Goal: Information Seeking & Learning: Learn about a topic

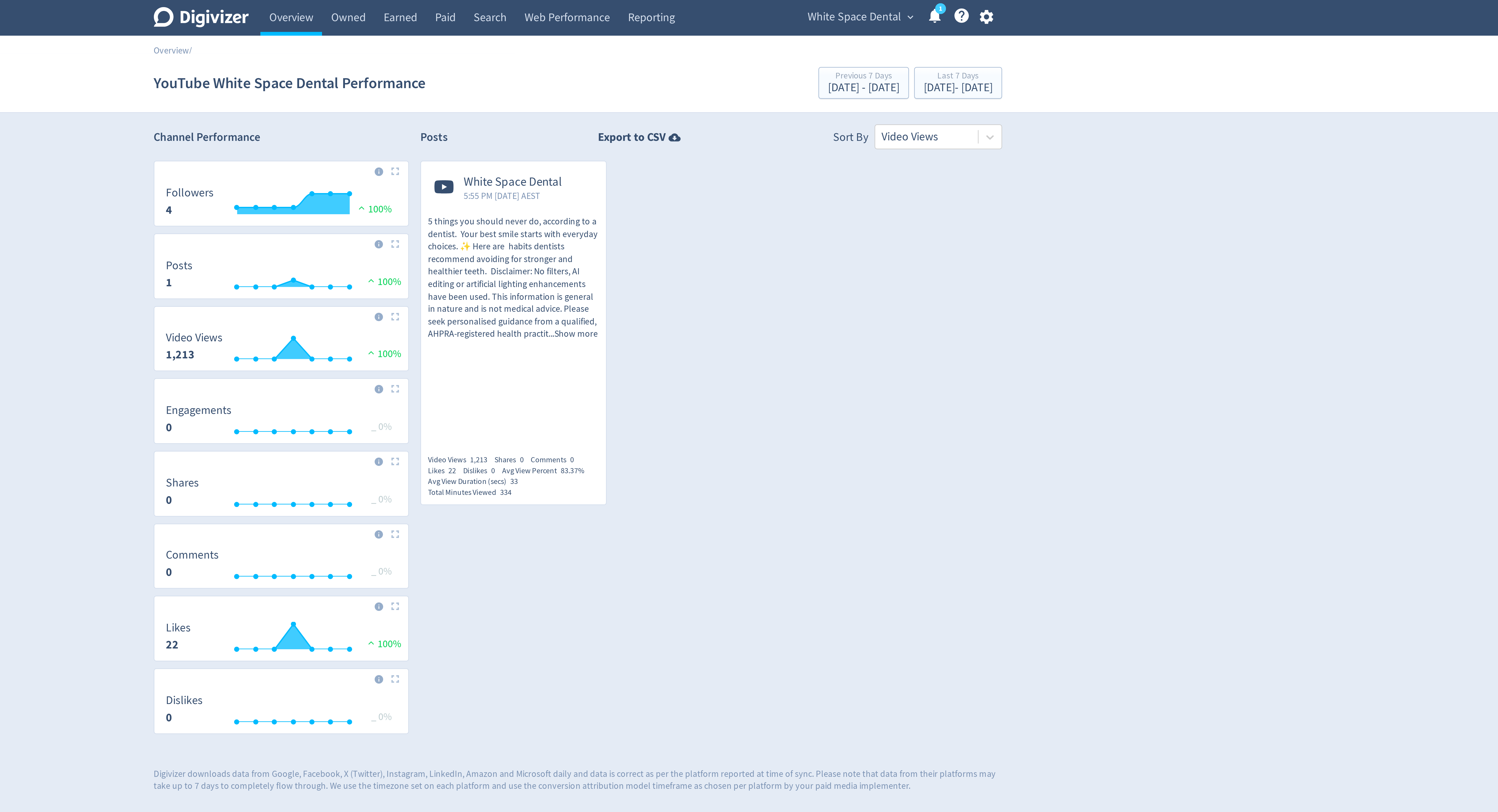
click at [876, 6] on span "White Space Dental" at bounding box center [859, 7] width 37 height 8
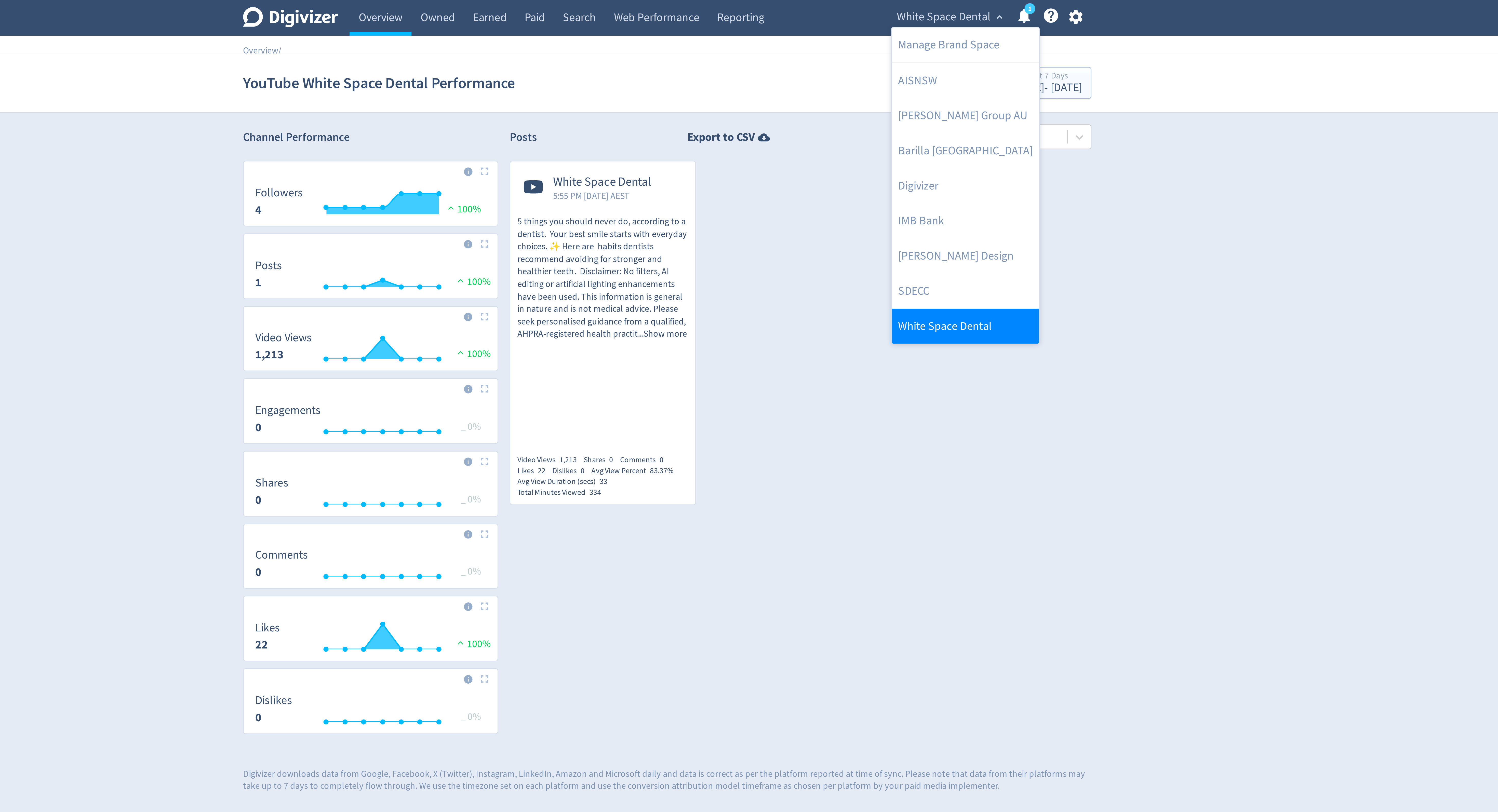
click at [862, 126] on link "White Space Dental" at bounding box center [868, 130] width 59 height 14
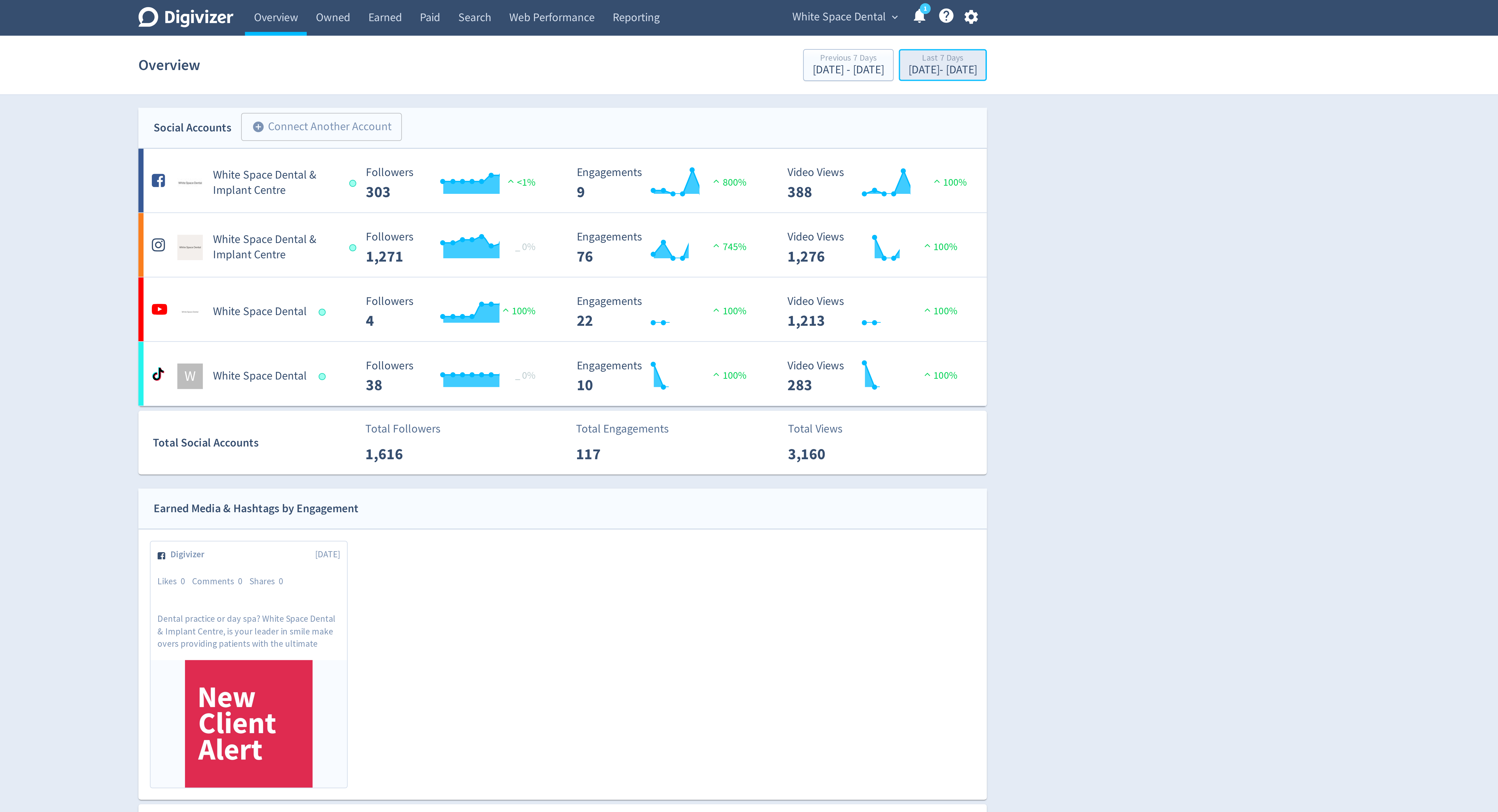
click at [902, 31] on div "Last 7 Days Sep 15, 2025 - Sep 21, 2025" at bounding box center [901, 27] width 32 height 11
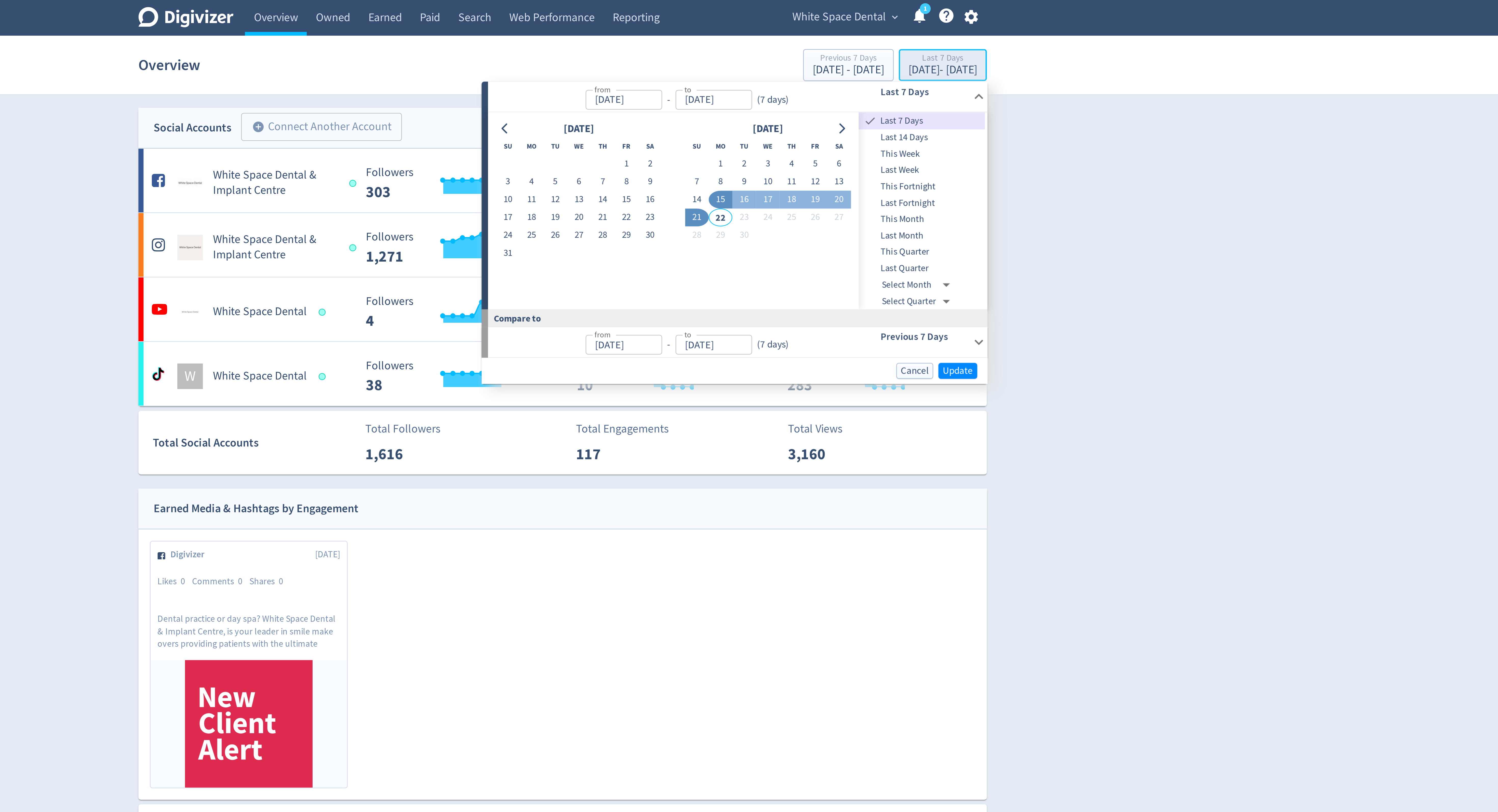
type input "[DATE]"
type input "Sep 08, 2025"
type input "[DATE]"
click at [774, 89] on button "22" at bounding box center [774, 87] width 9 height 7
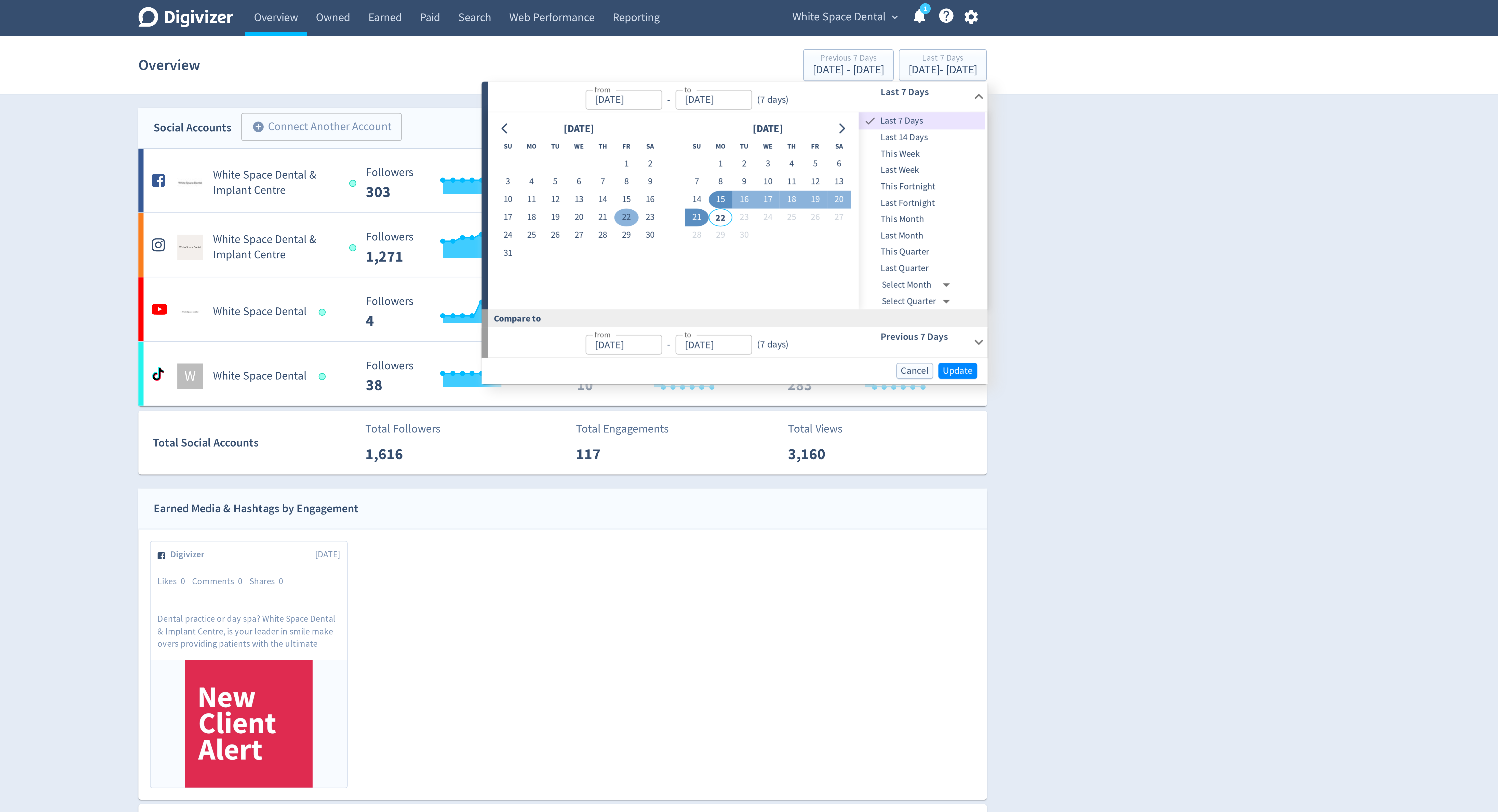
type input "Aug 22, 2025"
click at [849, 80] on button "19" at bounding box center [850, 80] width 9 height 7
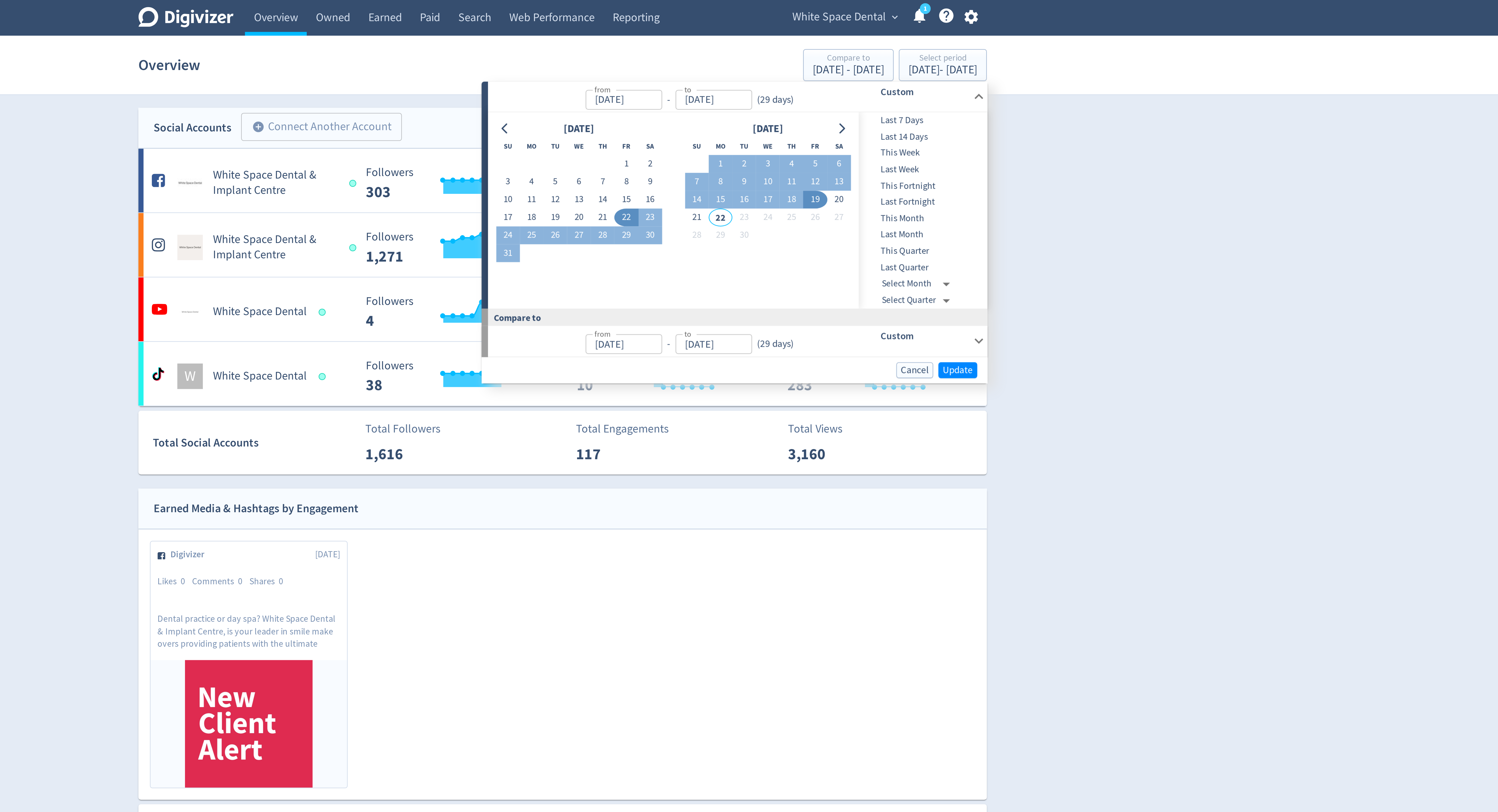
type input "Sep 19, 2025"
type input "Jul 24, 2025"
type input "Aug 21, 2025"
click at [901, 147] on span "Update" at bounding box center [907, 147] width 12 height 4
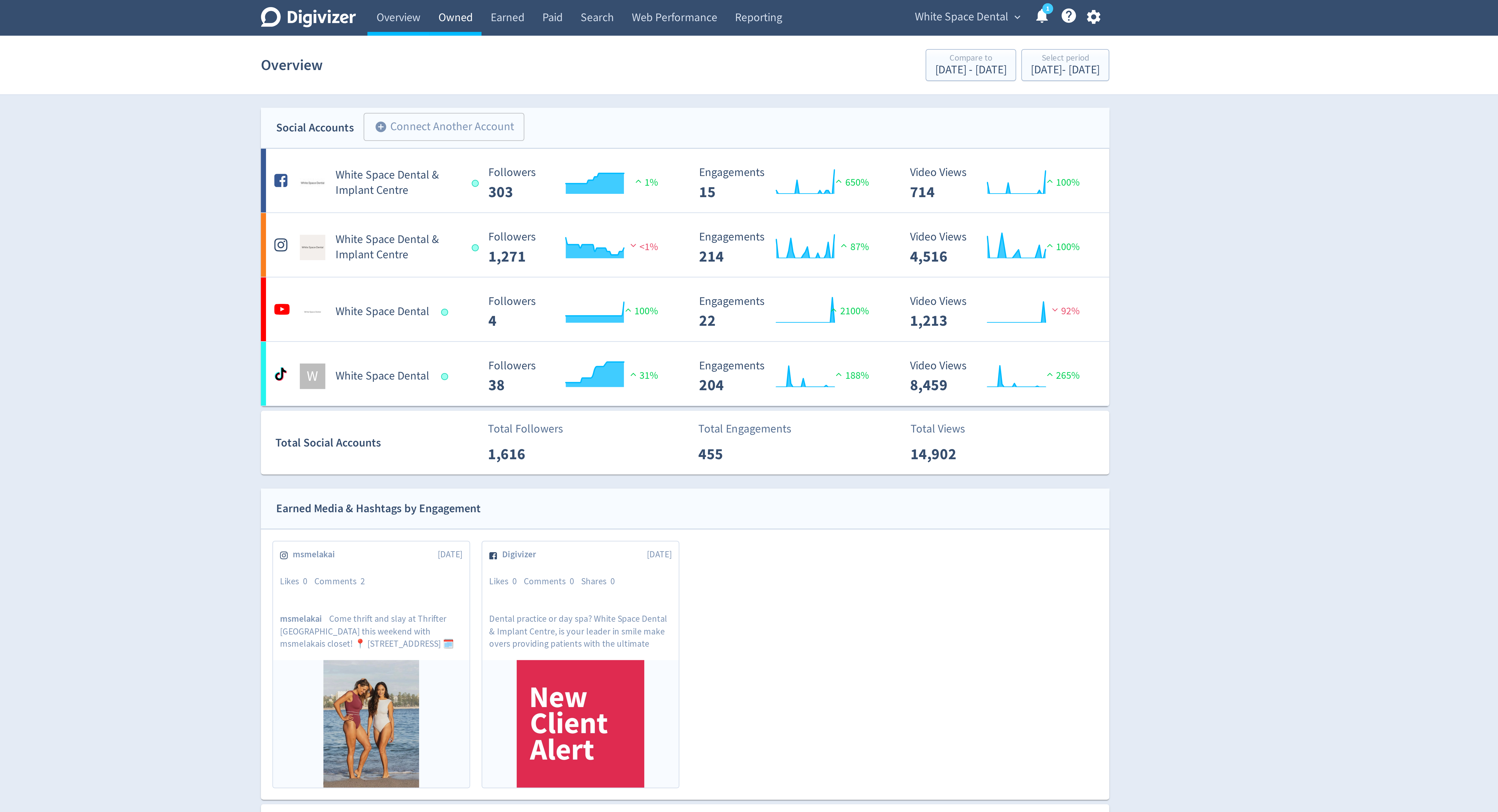
click at [660, 7] on link "Owned" at bounding box center [657, 7] width 21 height 14
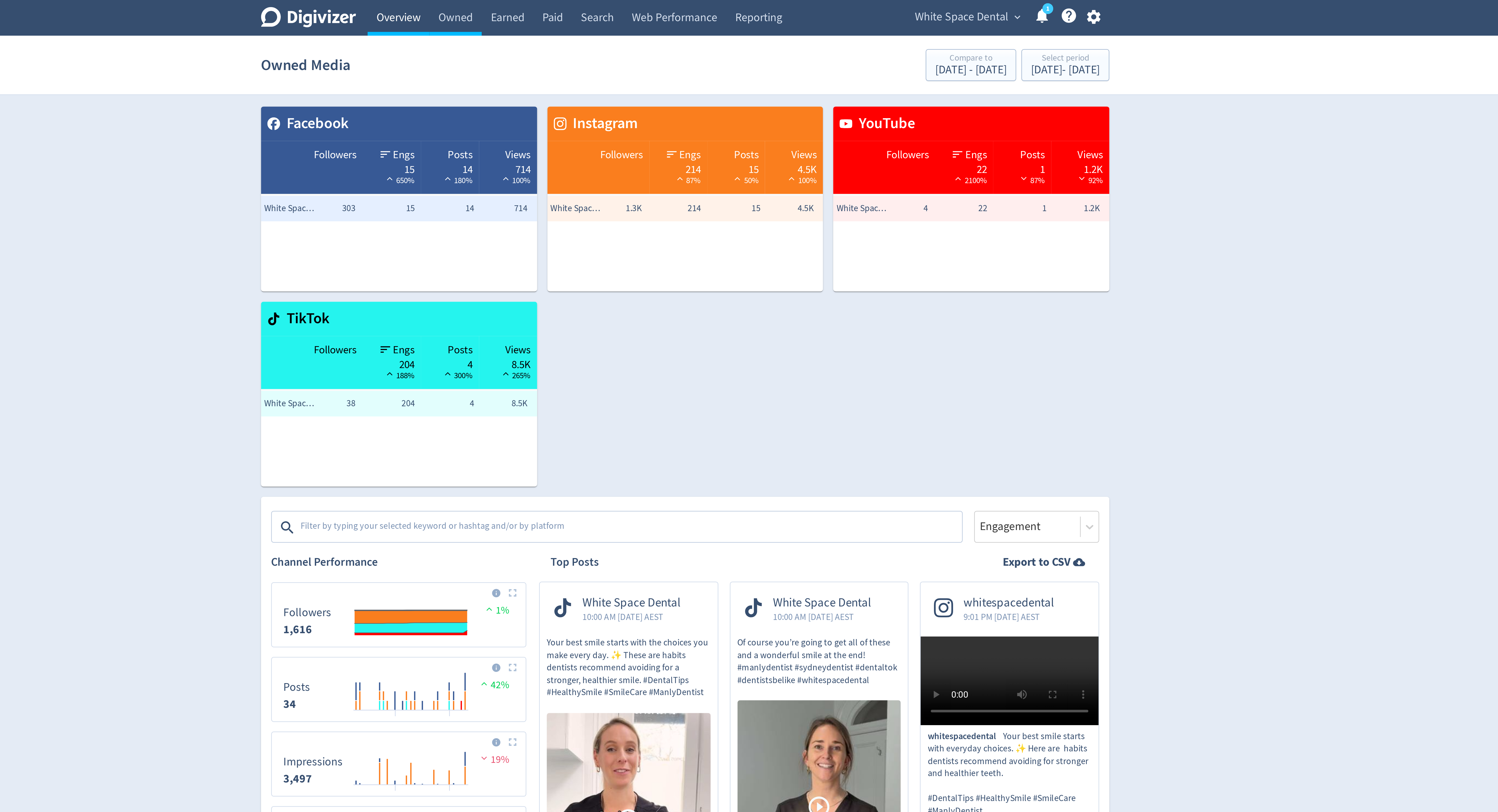
click at [639, 11] on link "Overview" at bounding box center [635, 7] width 25 height 14
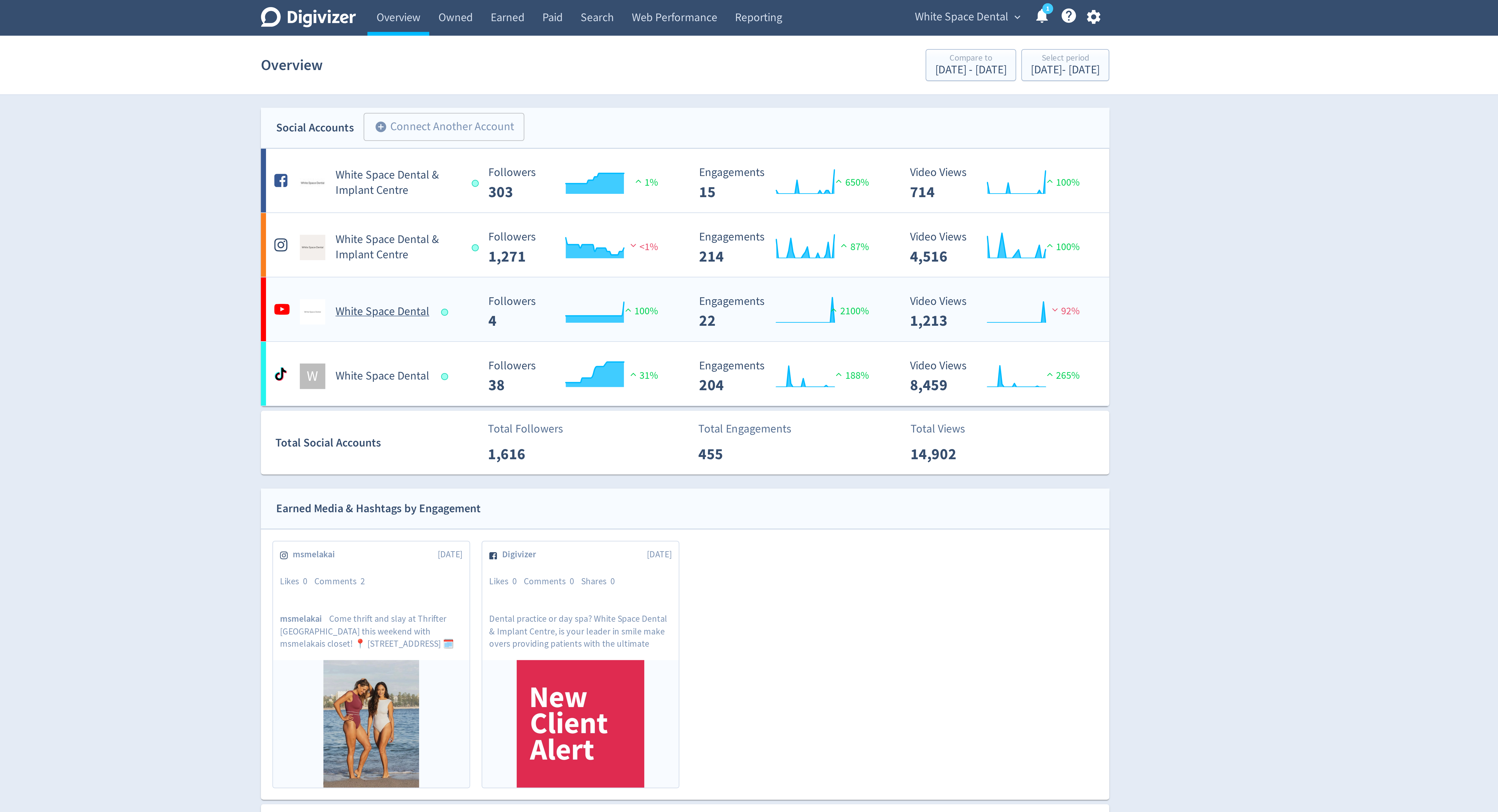
click at [636, 129] on div "White Space Dental" at bounding box center [625, 124] width 82 height 10
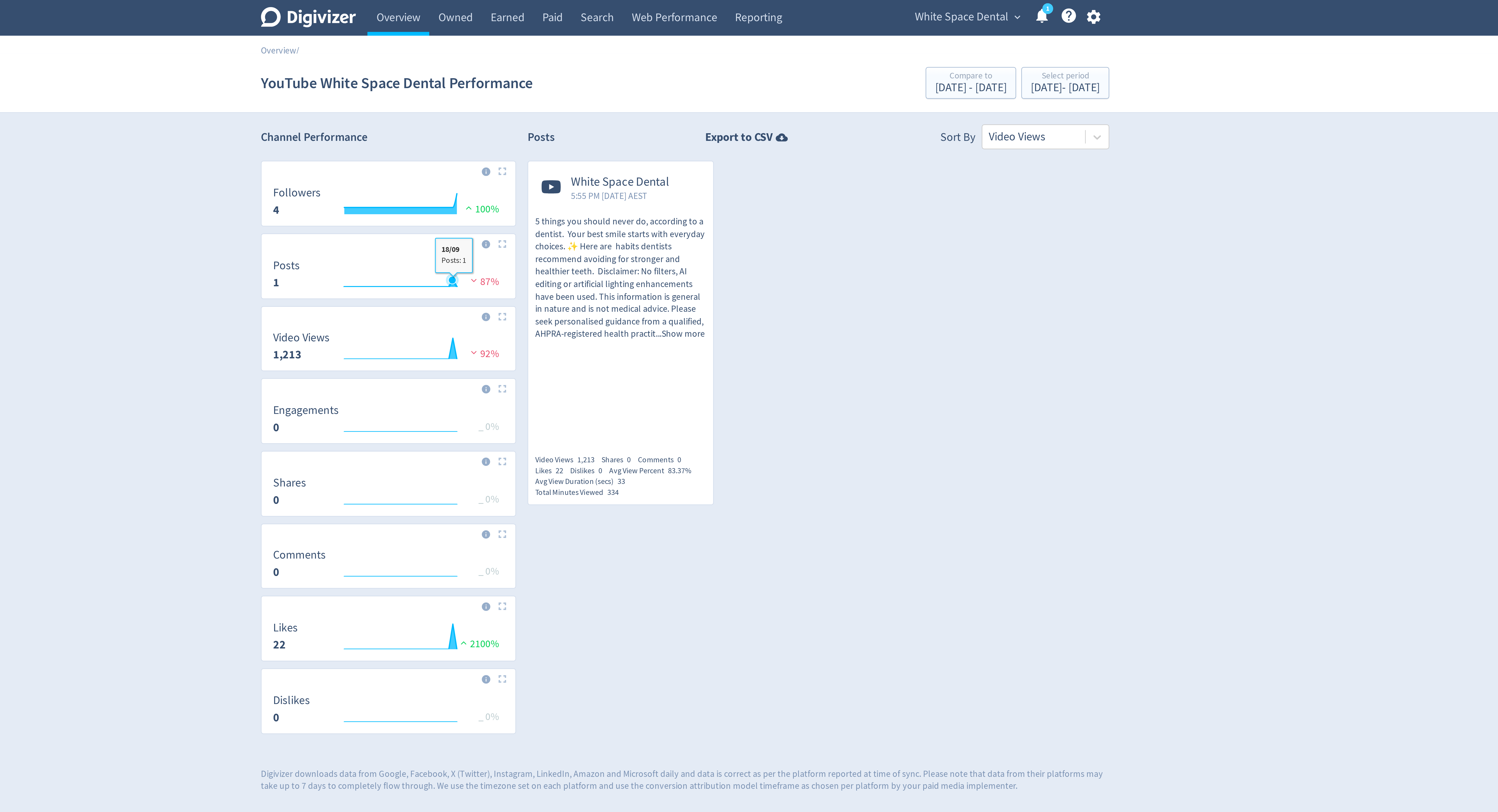
click at [657, 114] on icon "\a Posts\a 1\a" at bounding box center [656, 111] width 5 height 5
click at [658, 115] on icon "\a Posts\a 1\a" at bounding box center [657, 114] width 3 height 3
click at [888, 34] on div "Aug 22, 2025 - Sep 19, 2025" at bounding box center [901, 35] width 27 height 5
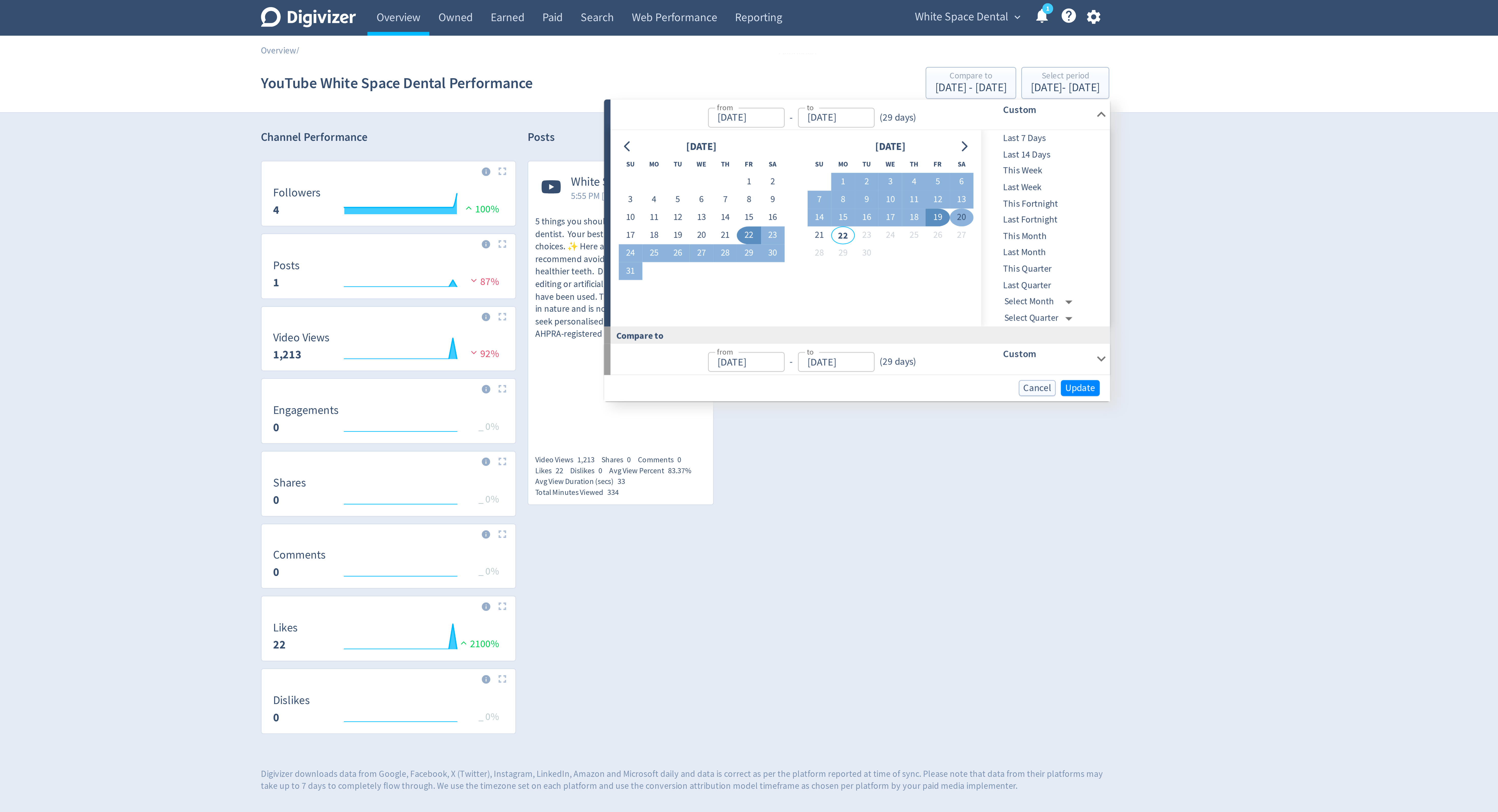
click at [859, 87] on button "20" at bounding box center [859, 87] width 9 height 7
type input "Sep 20, 2025"
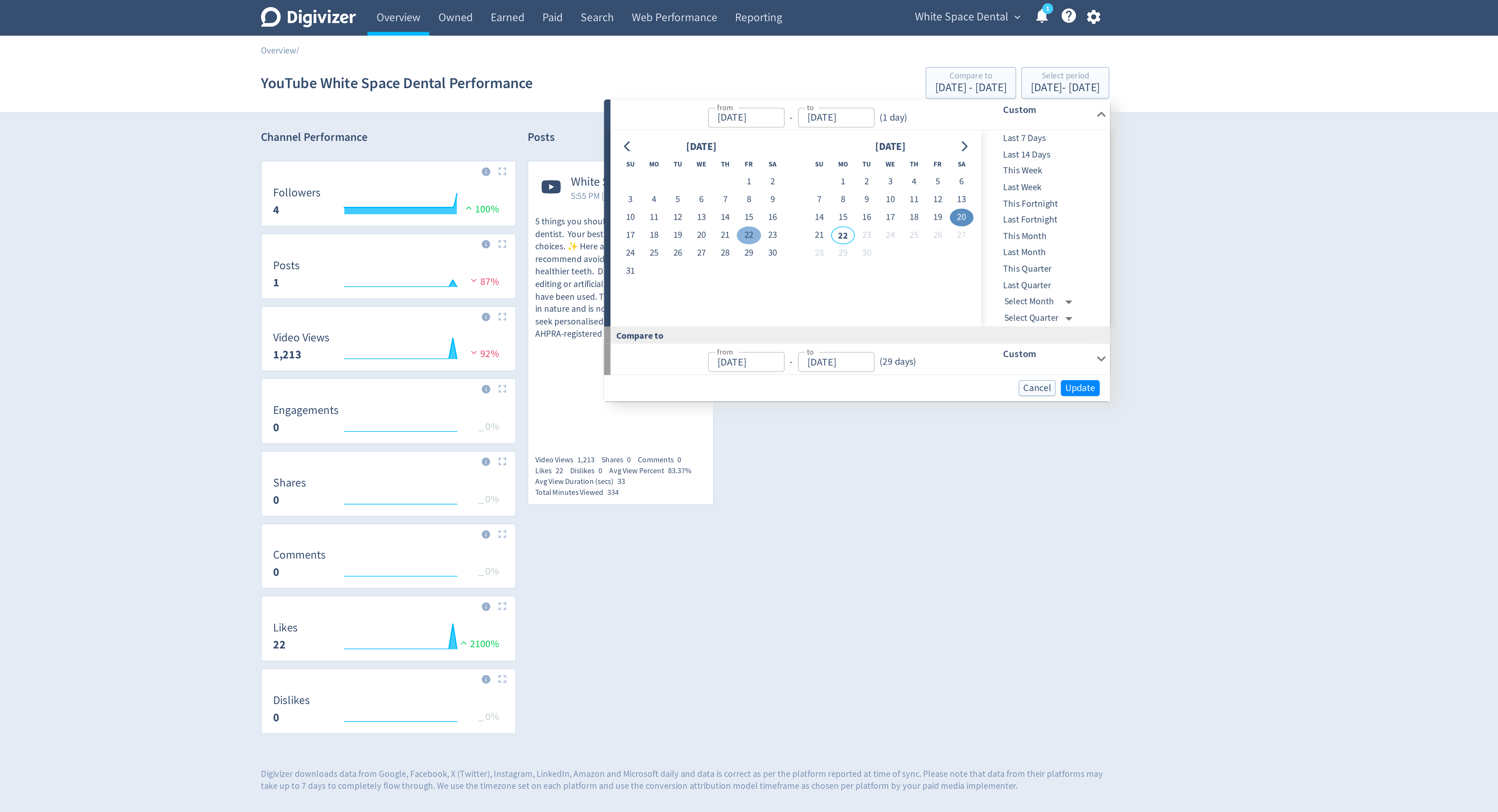
click at [777, 95] on button "22" at bounding box center [774, 94] width 9 height 7
type input "Aug 22, 2025"
click at [860, 88] on button "20" at bounding box center [859, 87] width 9 height 7
type input "Sep 20, 2025"
type input "Jul 23, 2025"
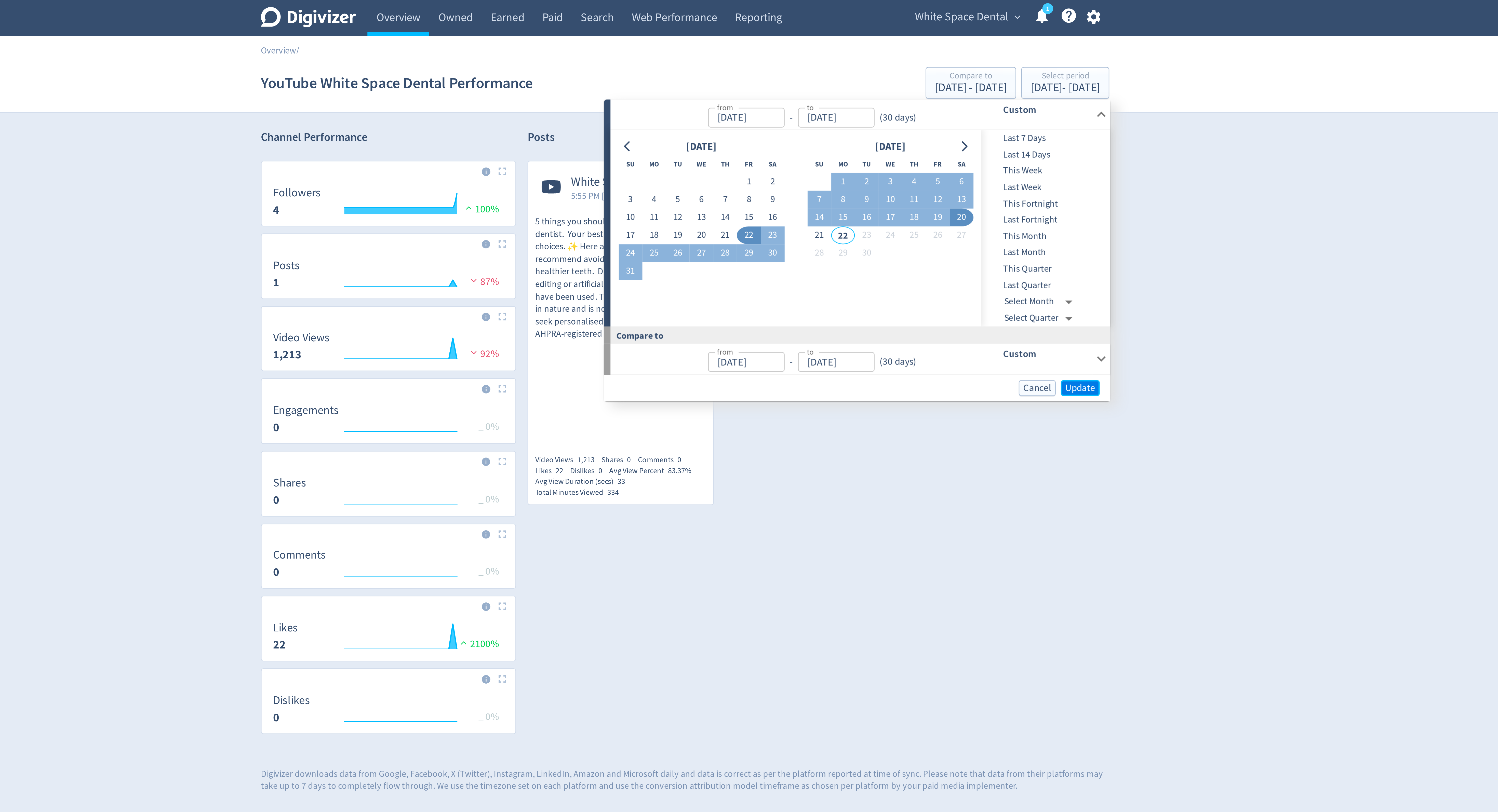
click at [907, 154] on span "Update" at bounding box center [907, 155] width 12 height 4
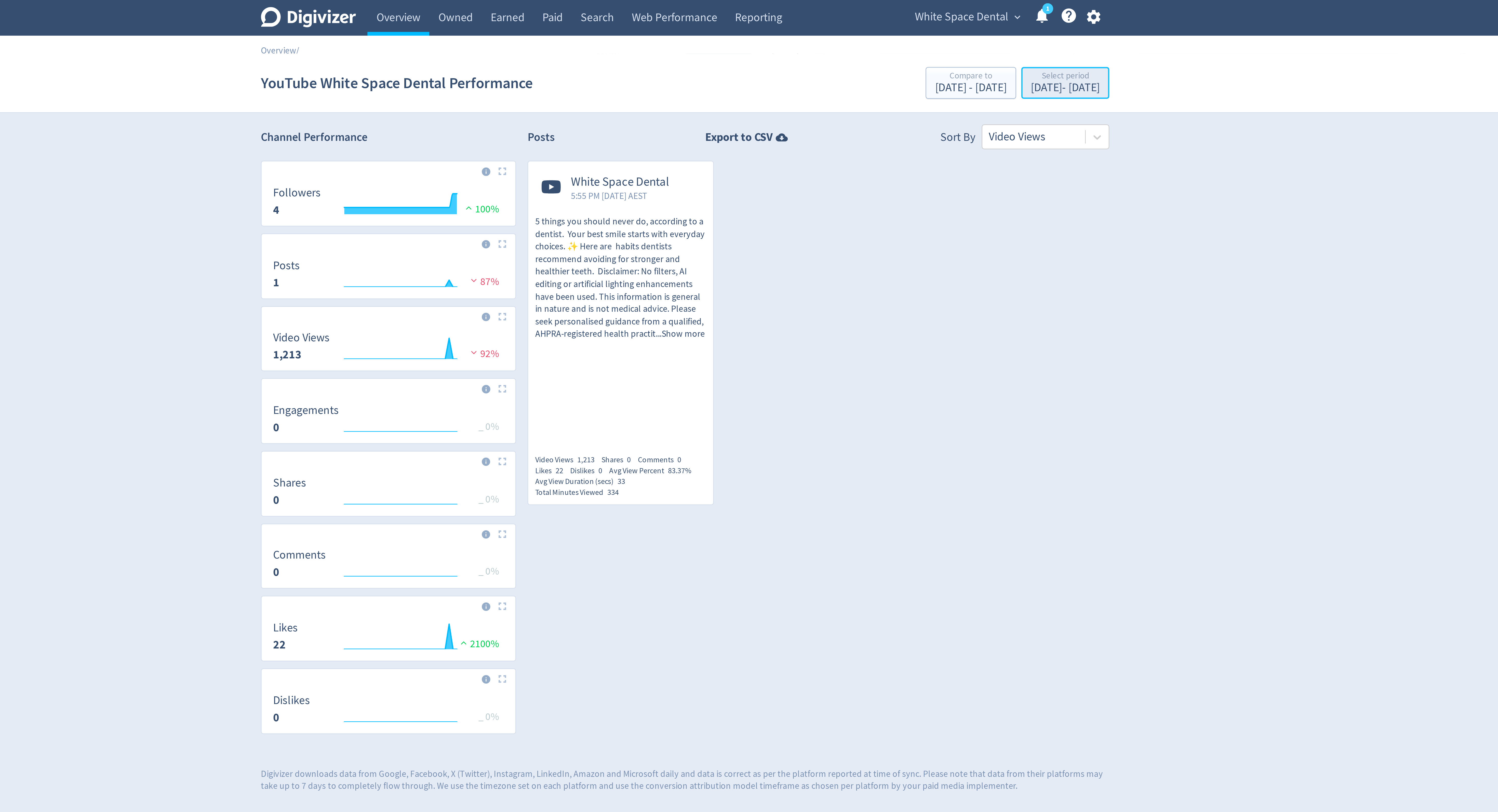
click at [900, 30] on div "Select period" at bounding box center [901, 30] width 27 height 4
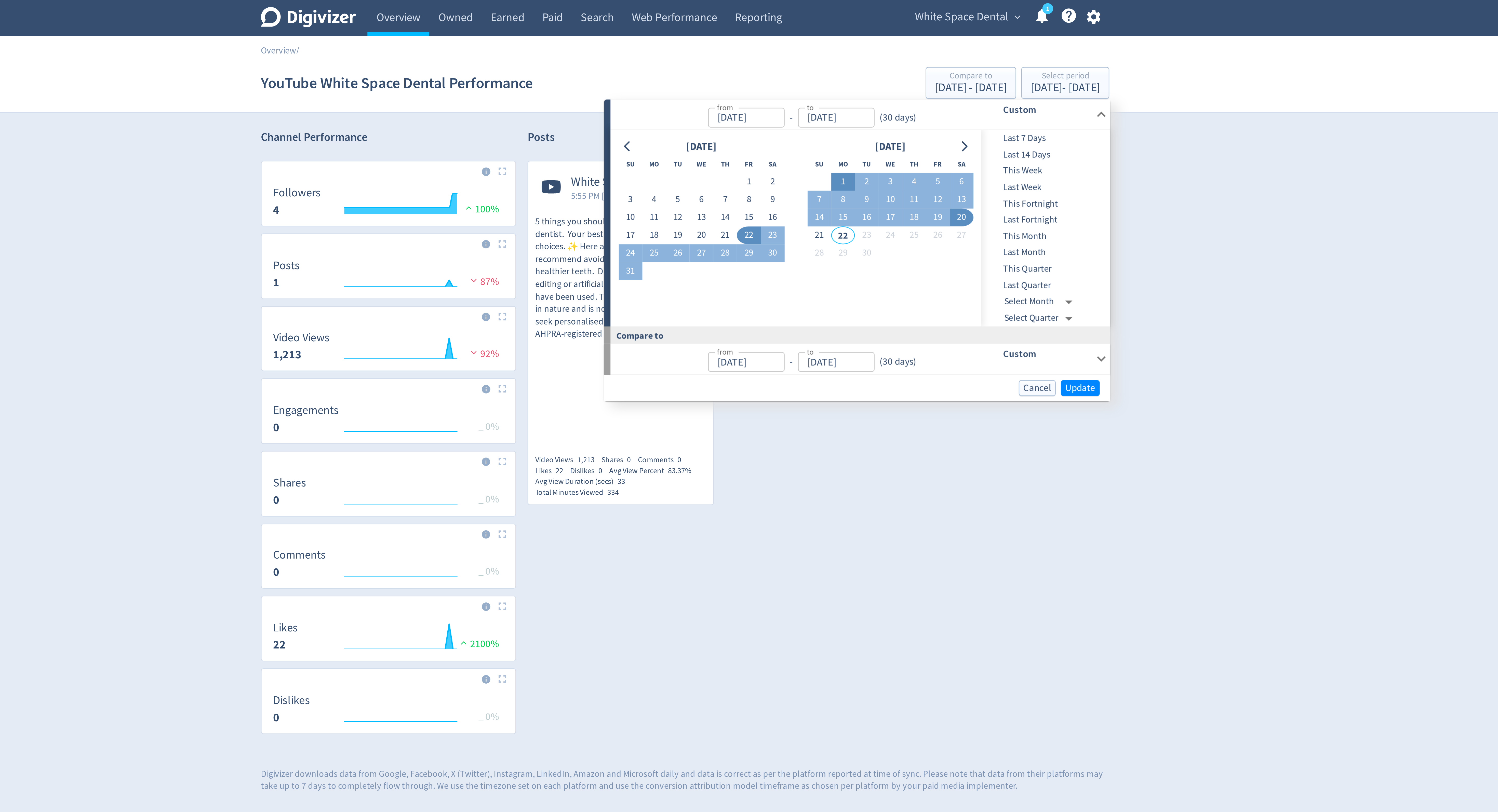
click at [811, 70] on button "1" at bounding box center [812, 73] width 9 height 7
type input "Sep 01, 2025"
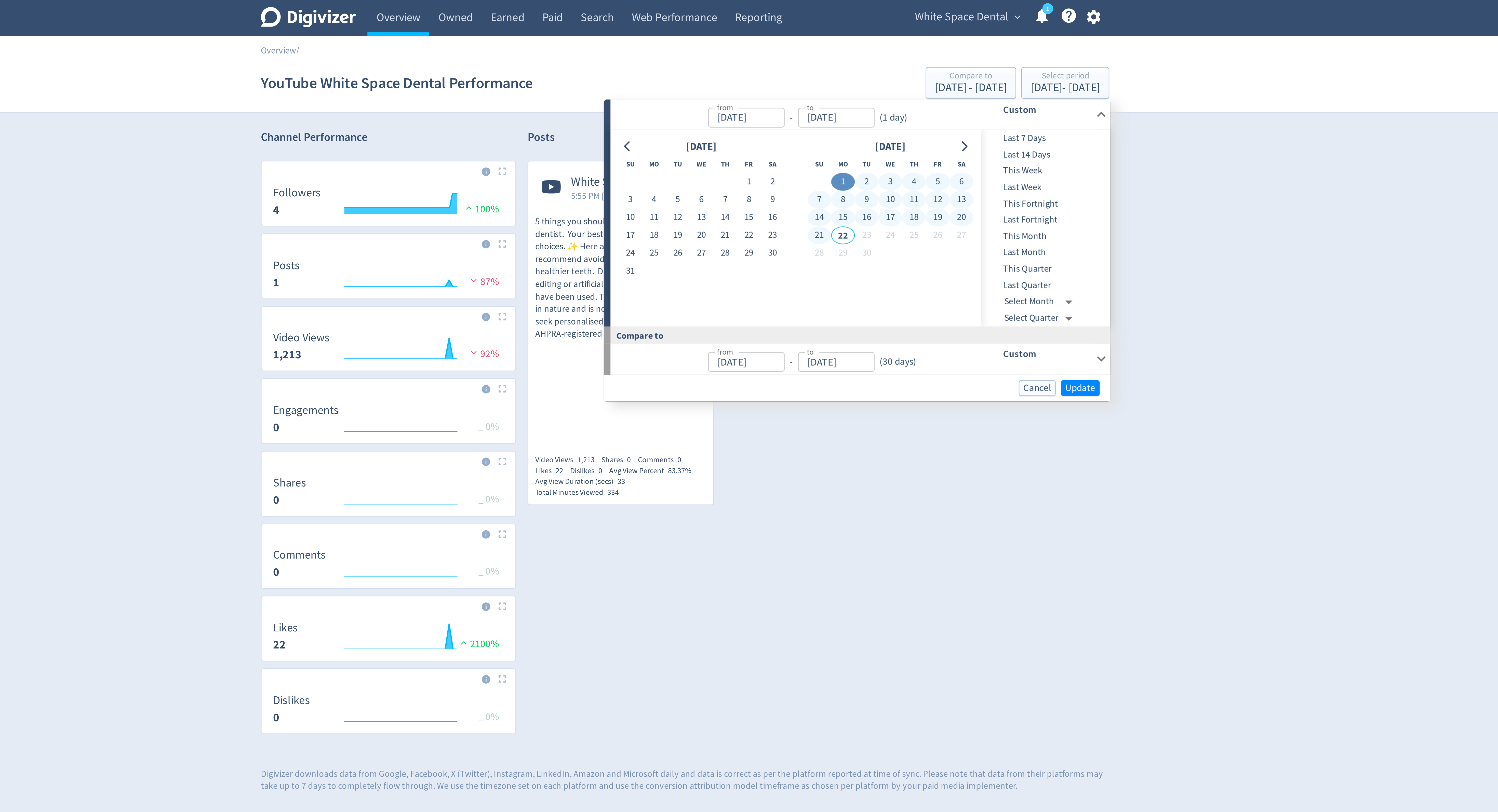
click at [803, 95] on button "21" at bounding box center [803, 94] width 9 height 7
type input "[DATE]"
type input "Aug 11, 2025"
type input "Aug 31, 2025"
click at [907, 155] on span "Update" at bounding box center [907, 155] width 12 height 4
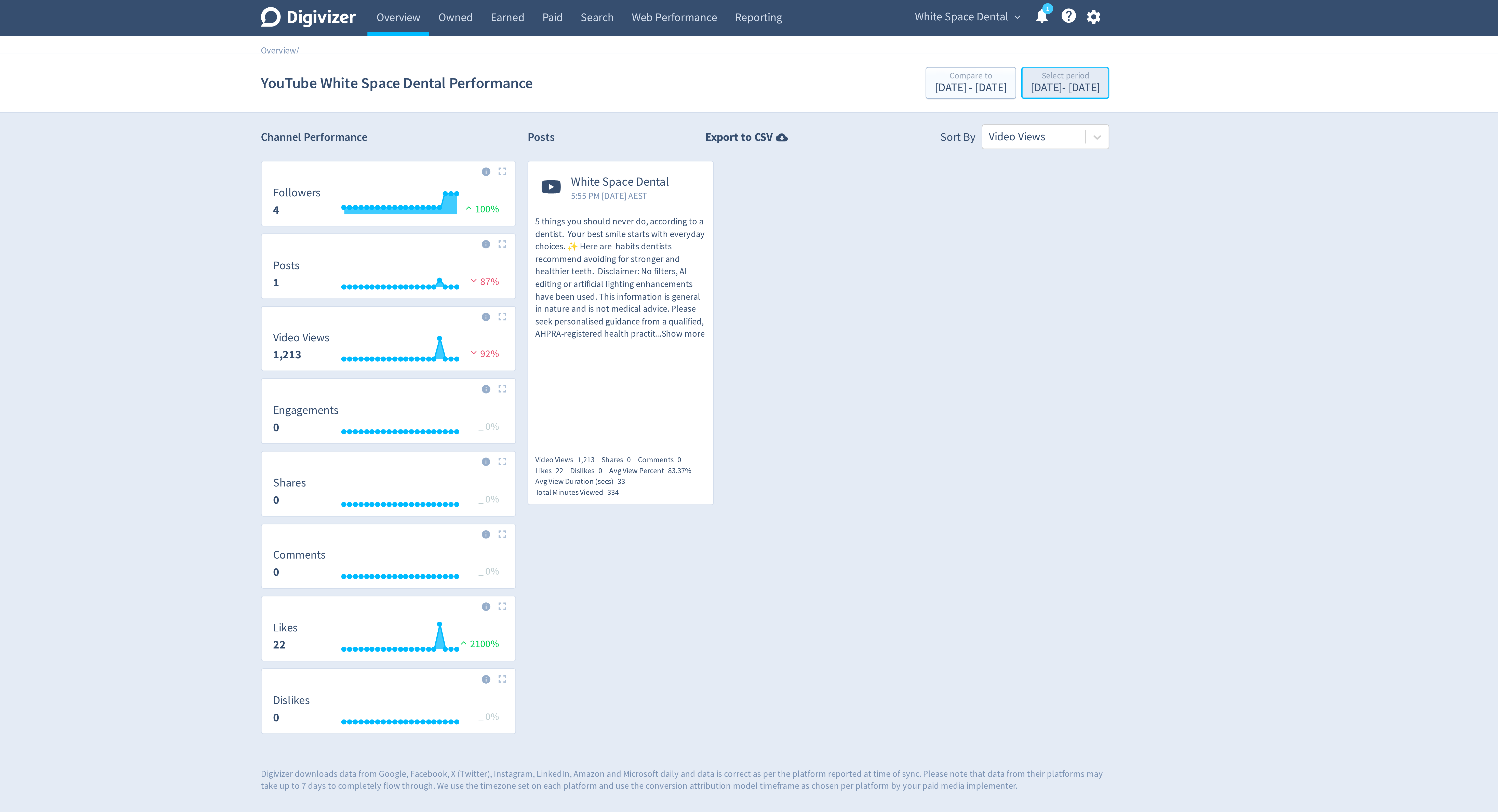
click at [895, 32] on div "Select period" at bounding box center [901, 30] width 27 height 4
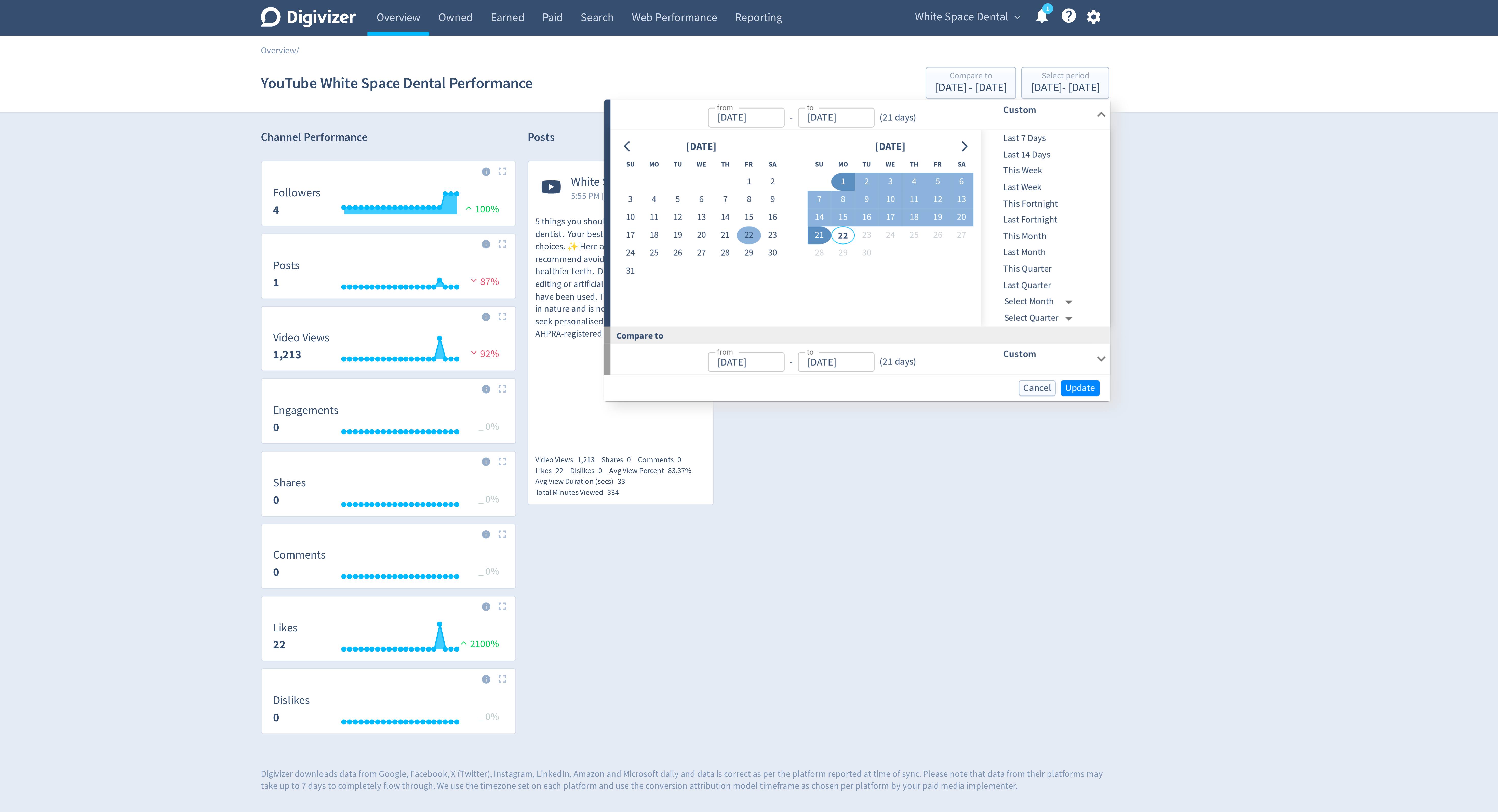
click at [773, 92] on button "22" at bounding box center [774, 94] width 9 height 7
type input "Aug 22, 2025"
click at [851, 86] on button "19" at bounding box center [850, 87] width 9 height 7
type input "Sep 19, 2025"
type input "Jul 24, 2025"
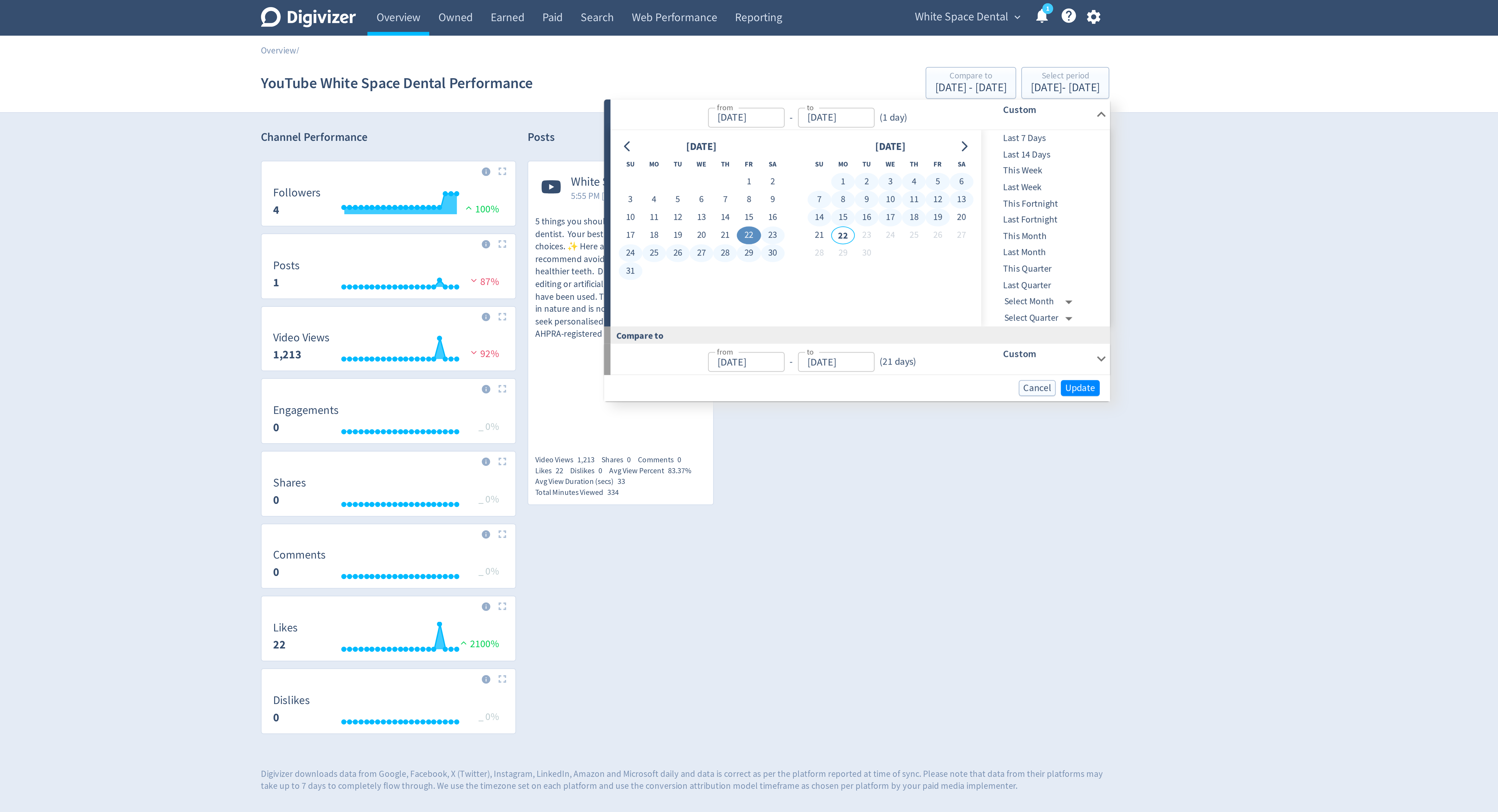
type input "Aug 21, 2025"
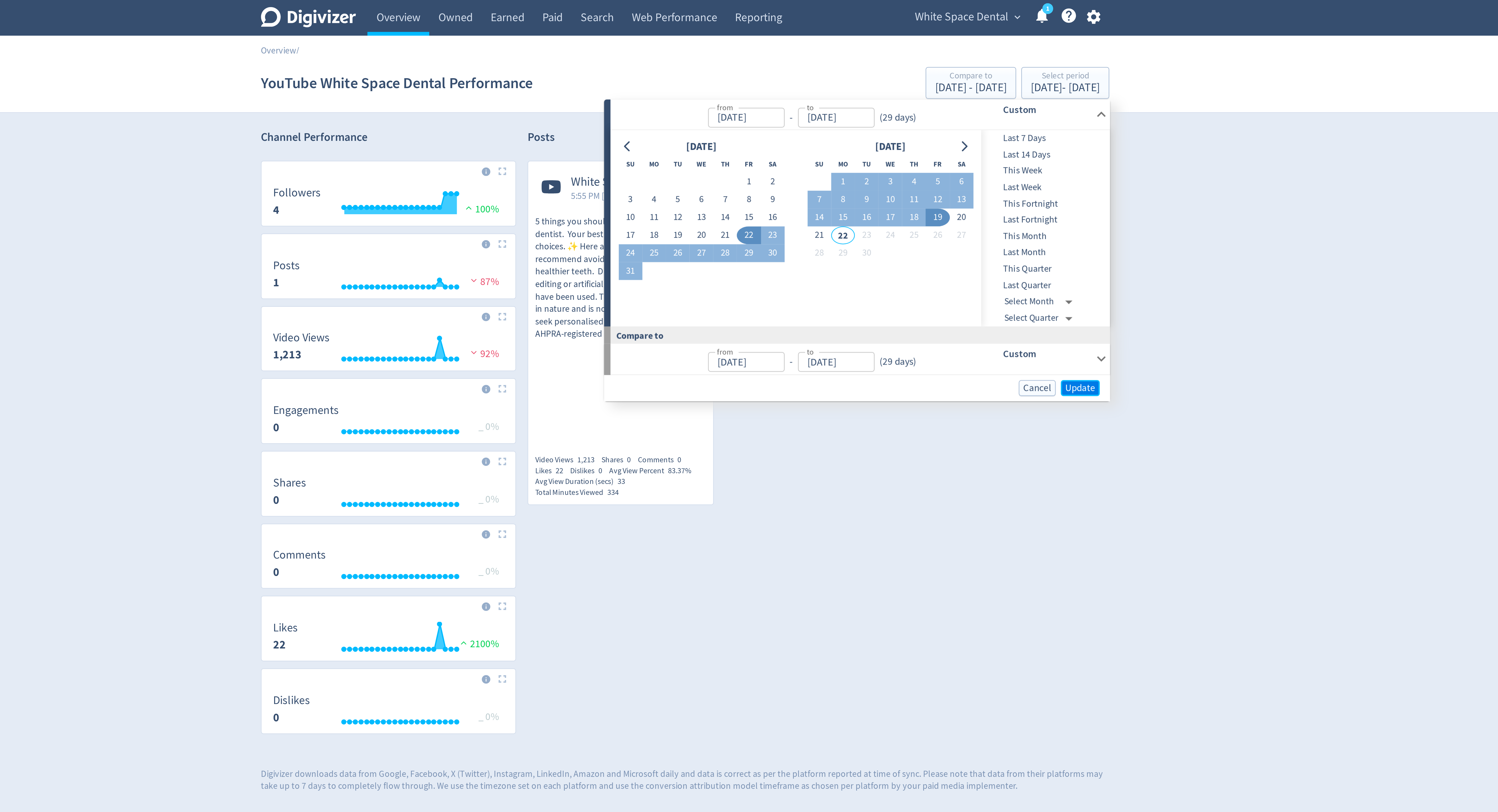
click at [909, 156] on span "Update" at bounding box center [907, 155] width 12 height 4
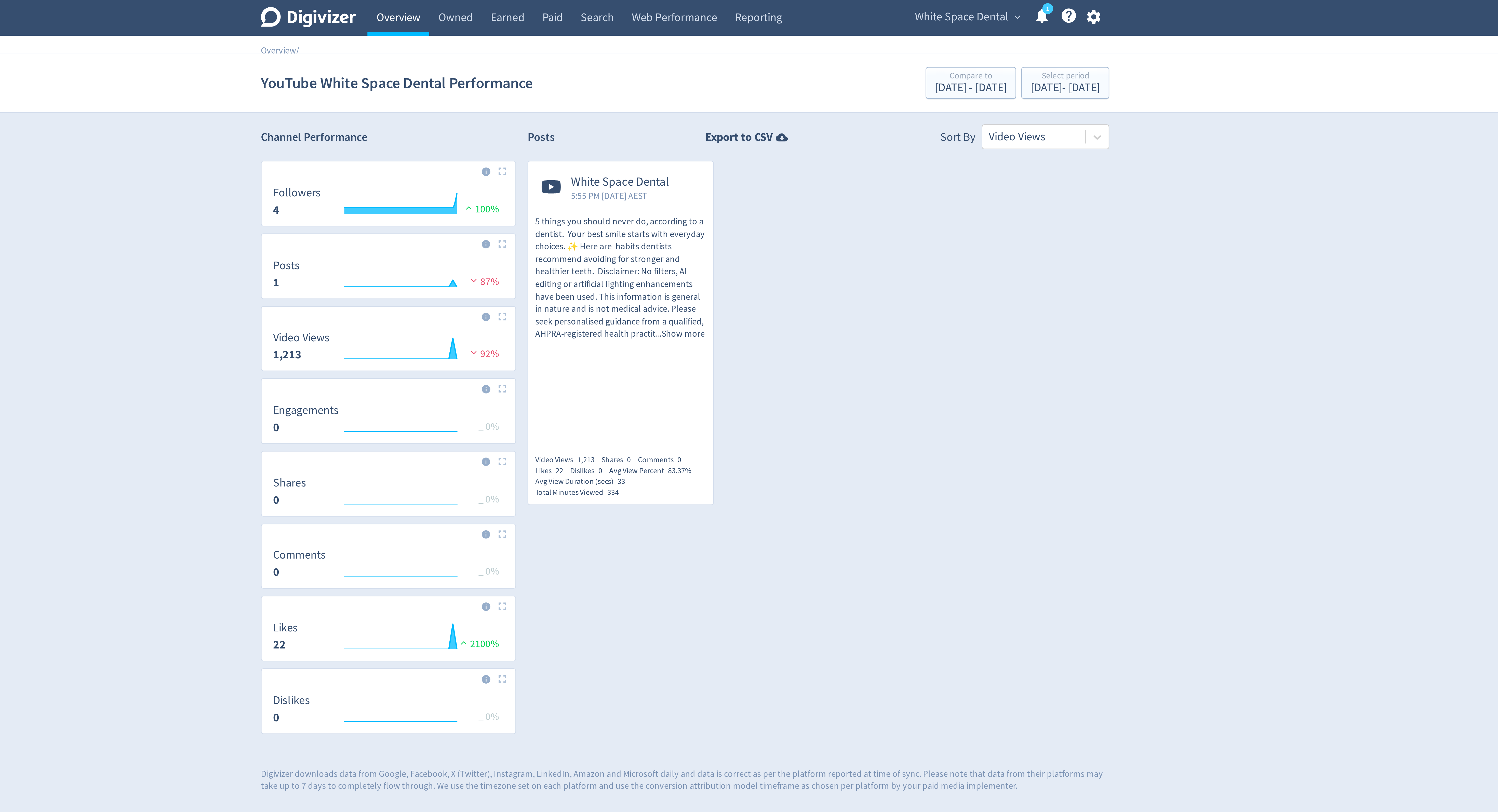
drag, startPoint x: 656, startPoint y: 6, endPoint x: 644, endPoint y: 6, distance: 12.0
click at [656, 6] on link "Owned" at bounding box center [657, 7] width 21 height 14
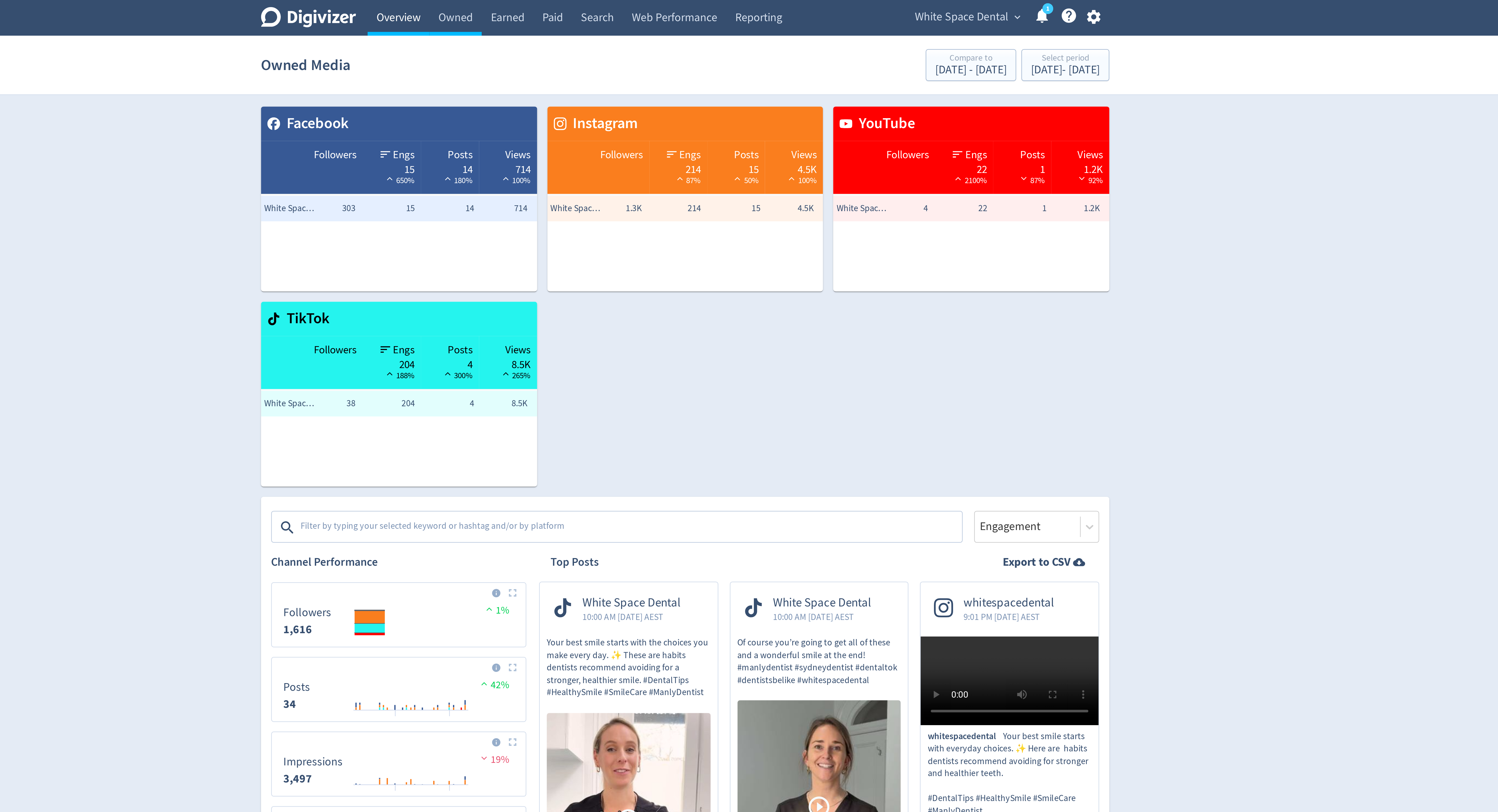
click at [629, 7] on link "Overview" at bounding box center [635, 7] width 25 height 14
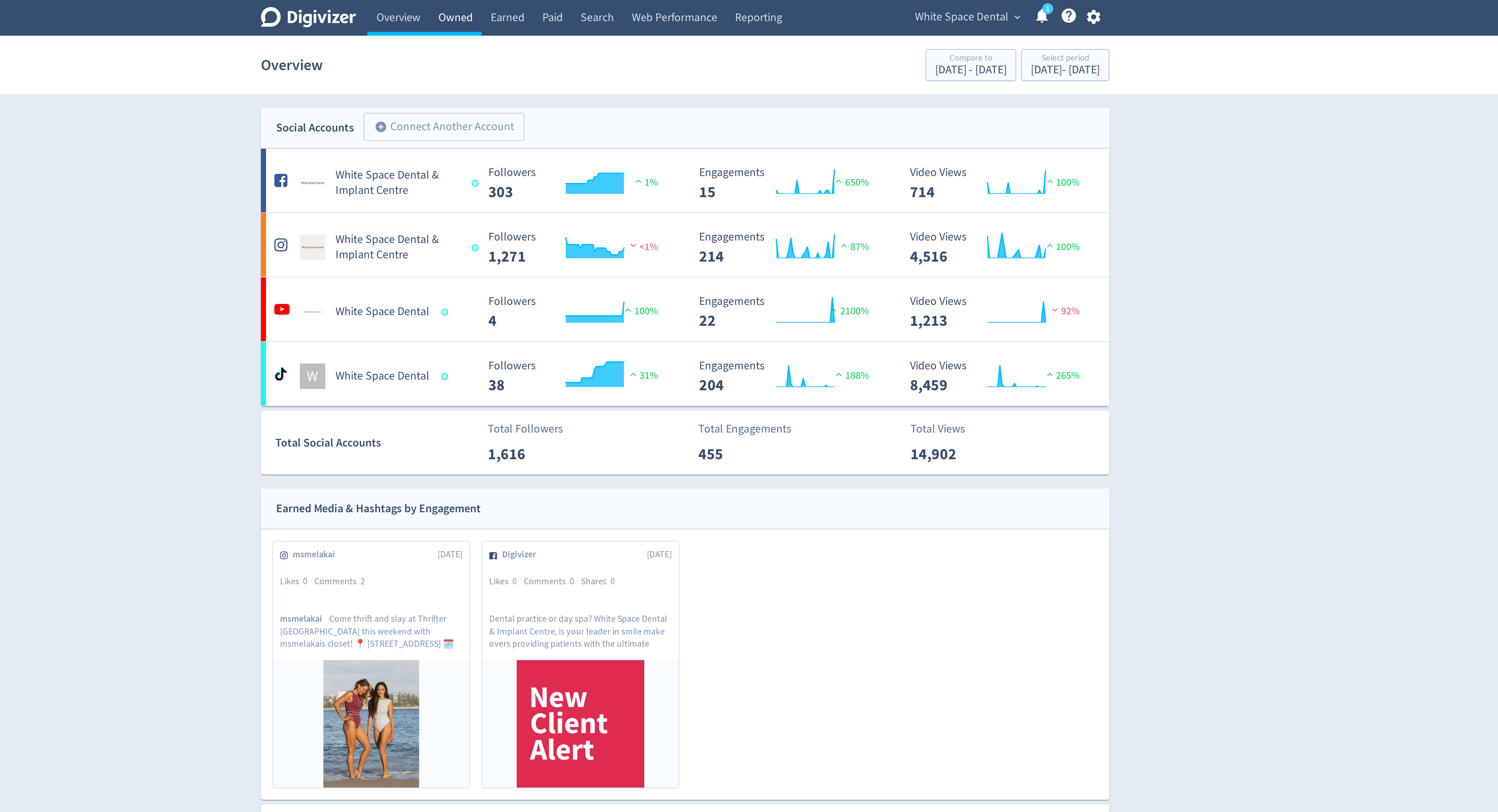
click at [664, 4] on link "Owned" at bounding box center [657, 7] width 21 height 14
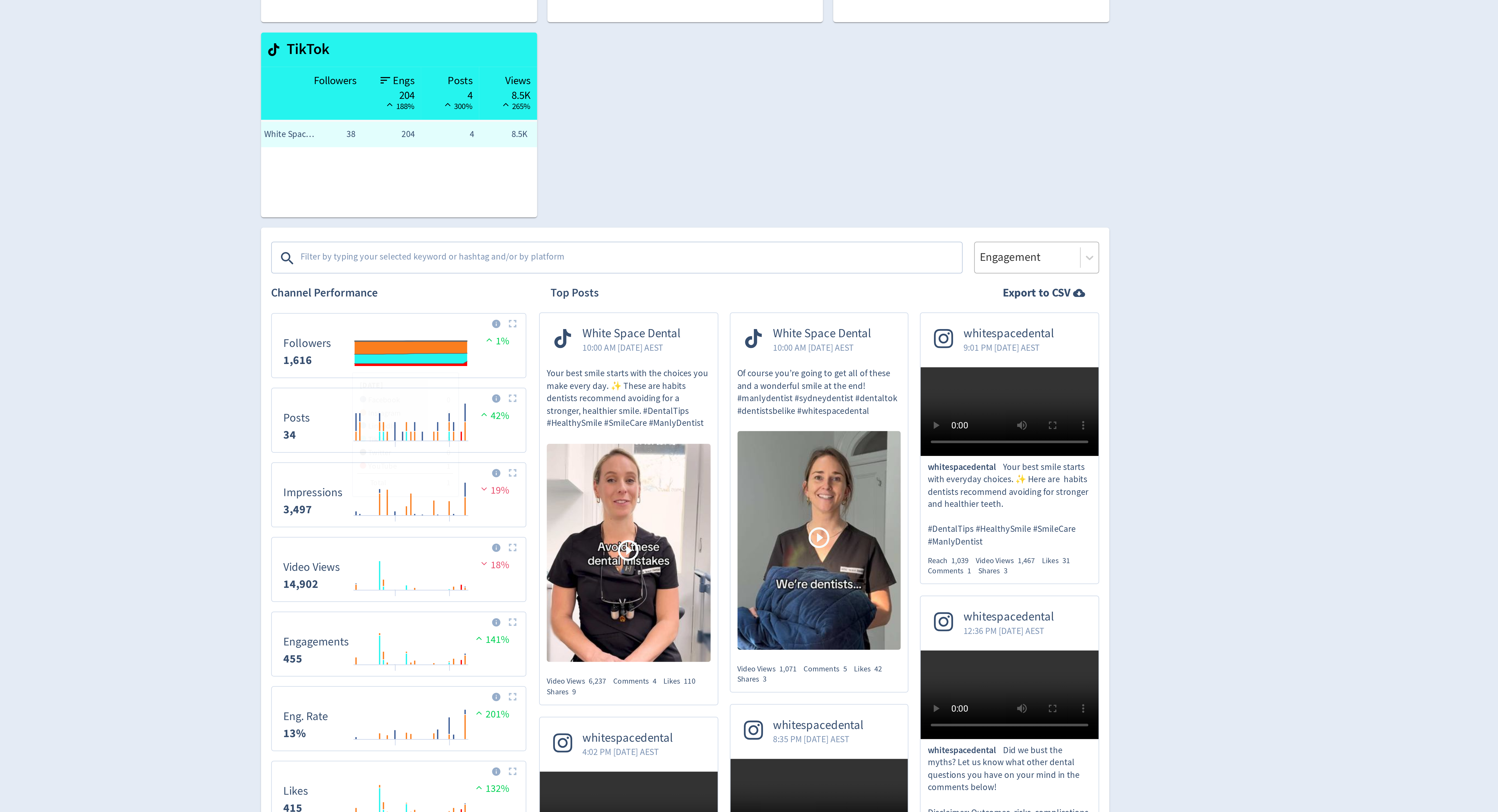
click at [894, 208] on div at bounding box center [886, 210] width 39 height 7
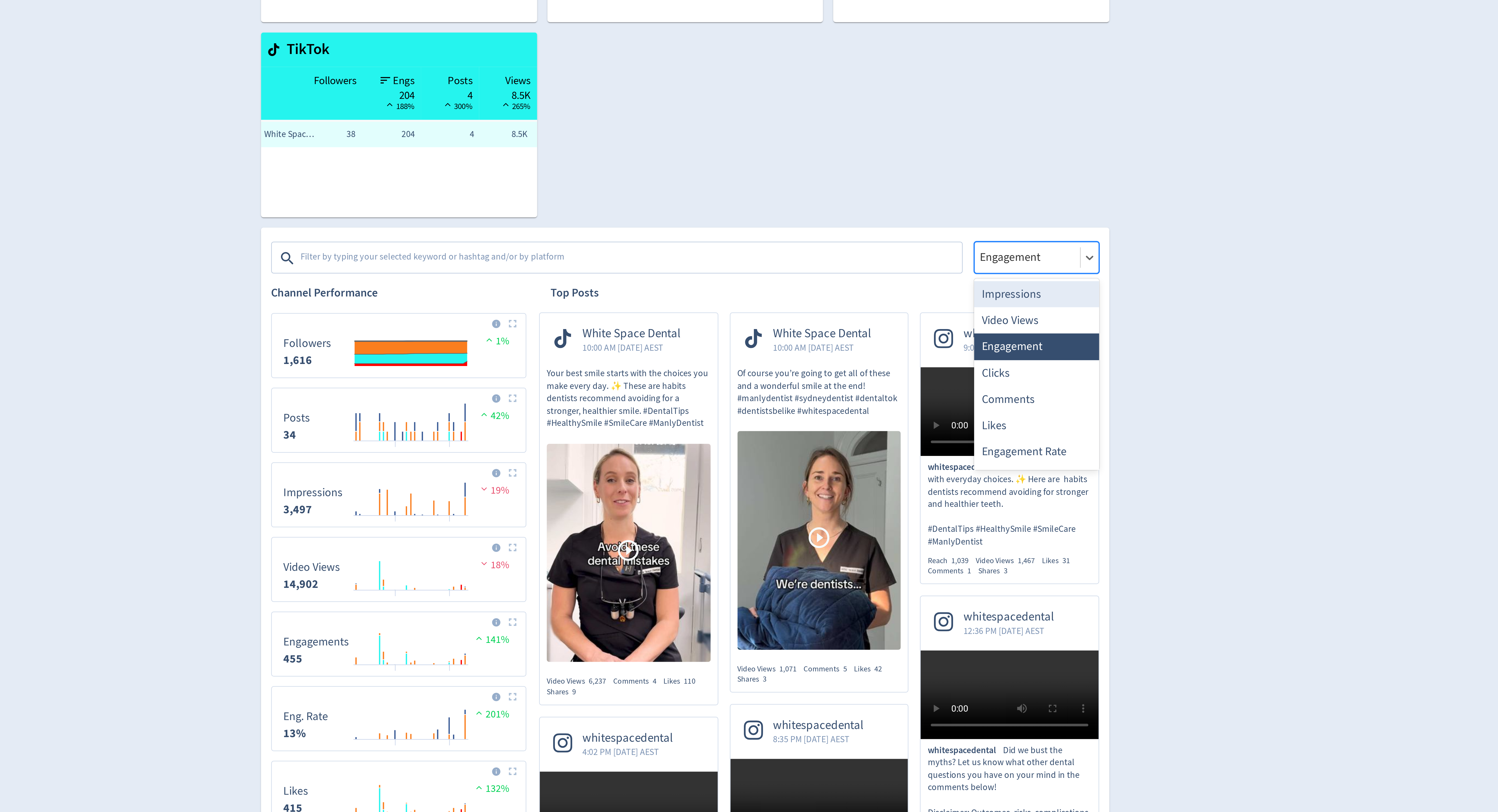
click at [892, 222] on div "Impressions" at bounding box center [889, 225] width 50 height 11
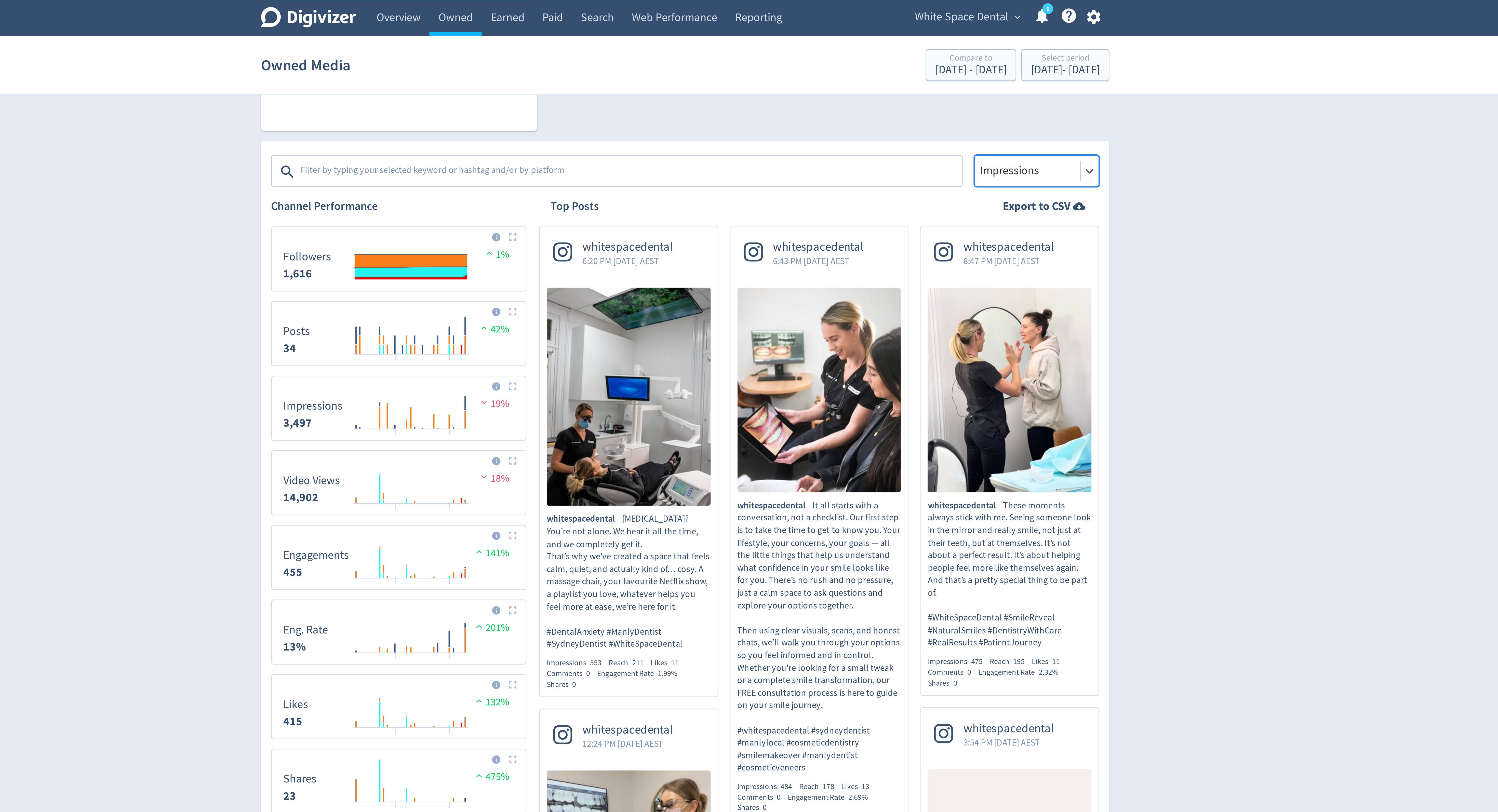
scroll to position [134, 0]
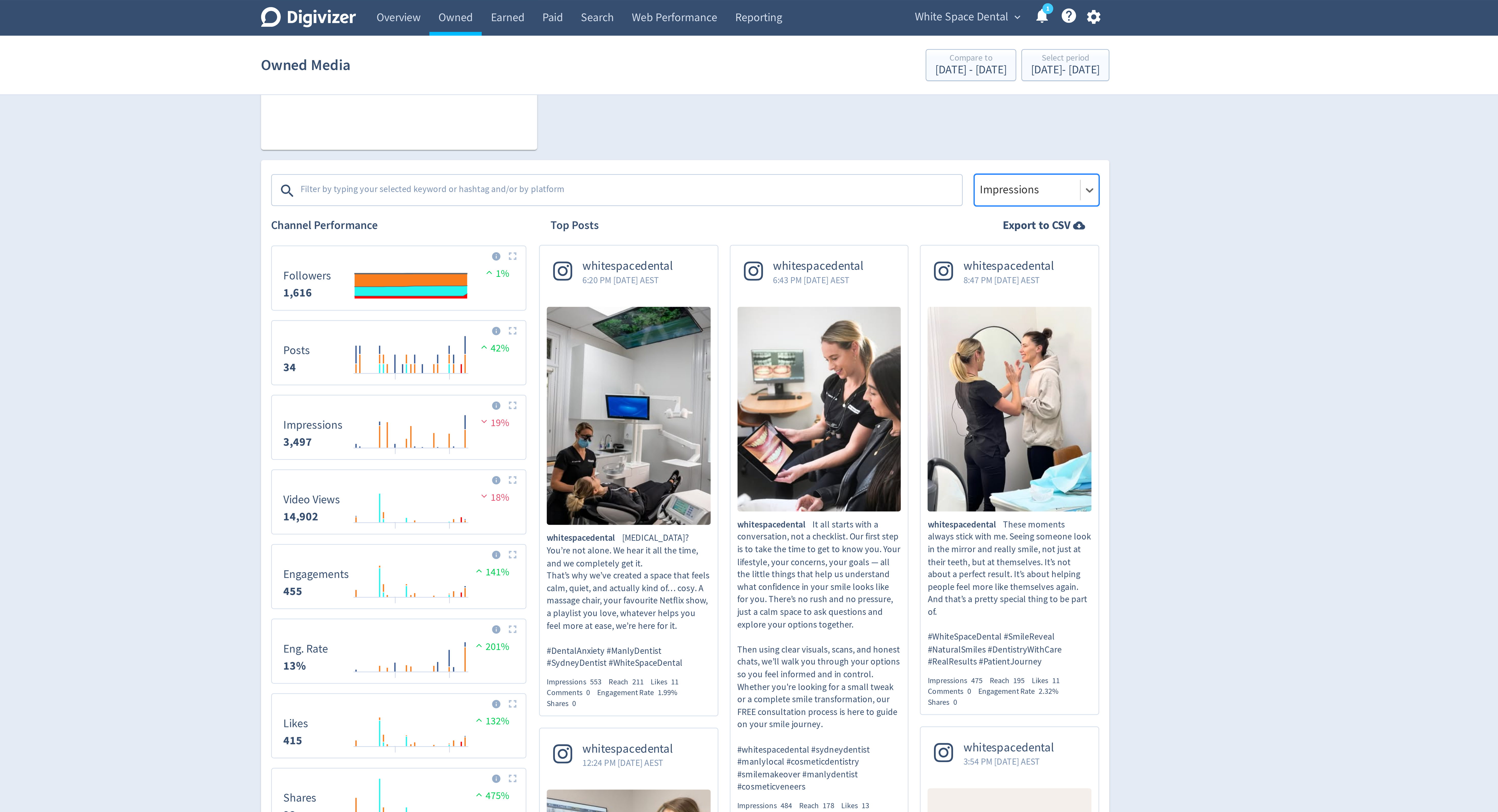
click at [885, 76] on div at bounding box center [886, 76] width 39 height 7
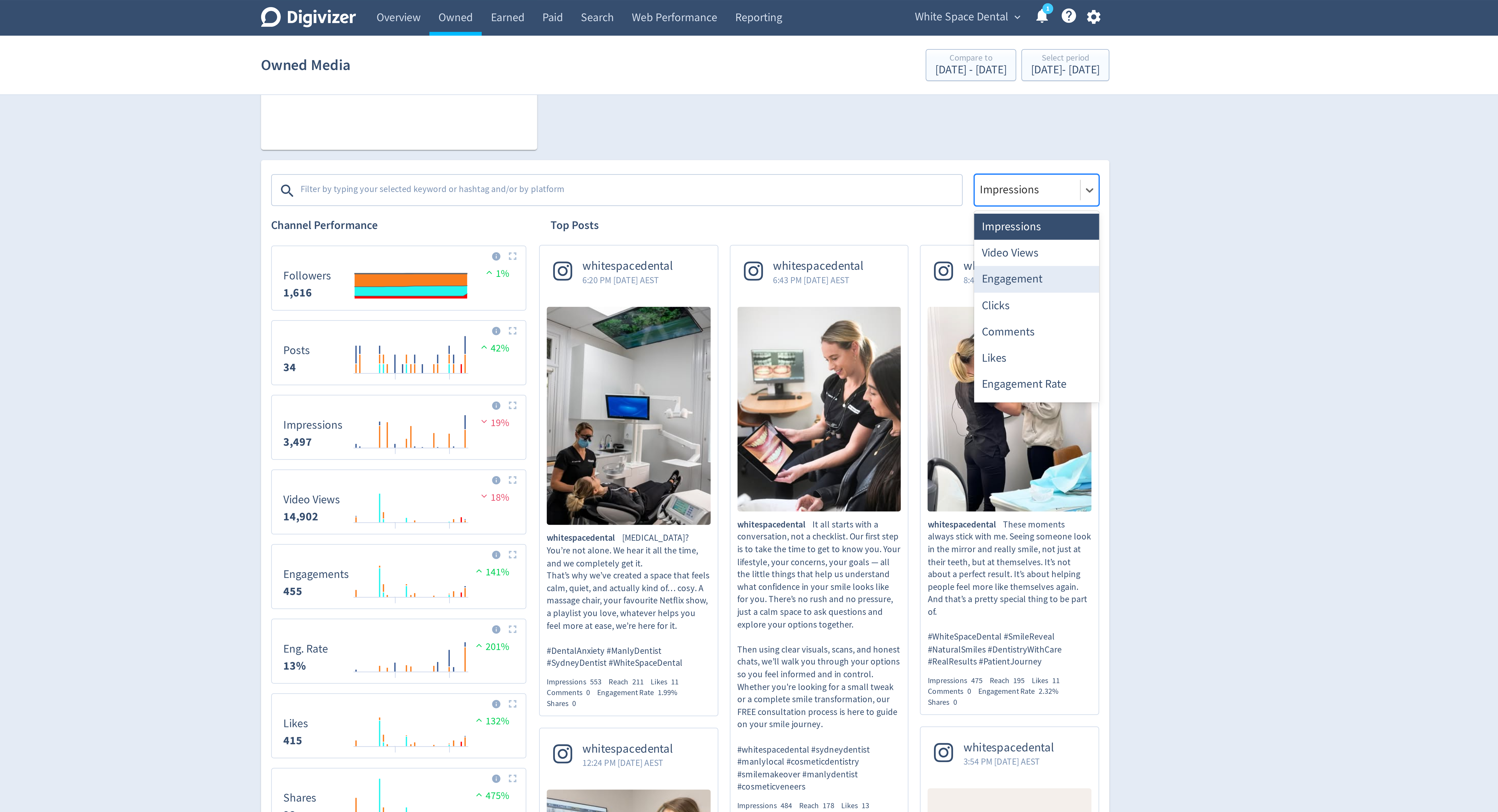
click at [882, 111] on div "Engagement" at bounding box center [889, 111] width 50 height 11
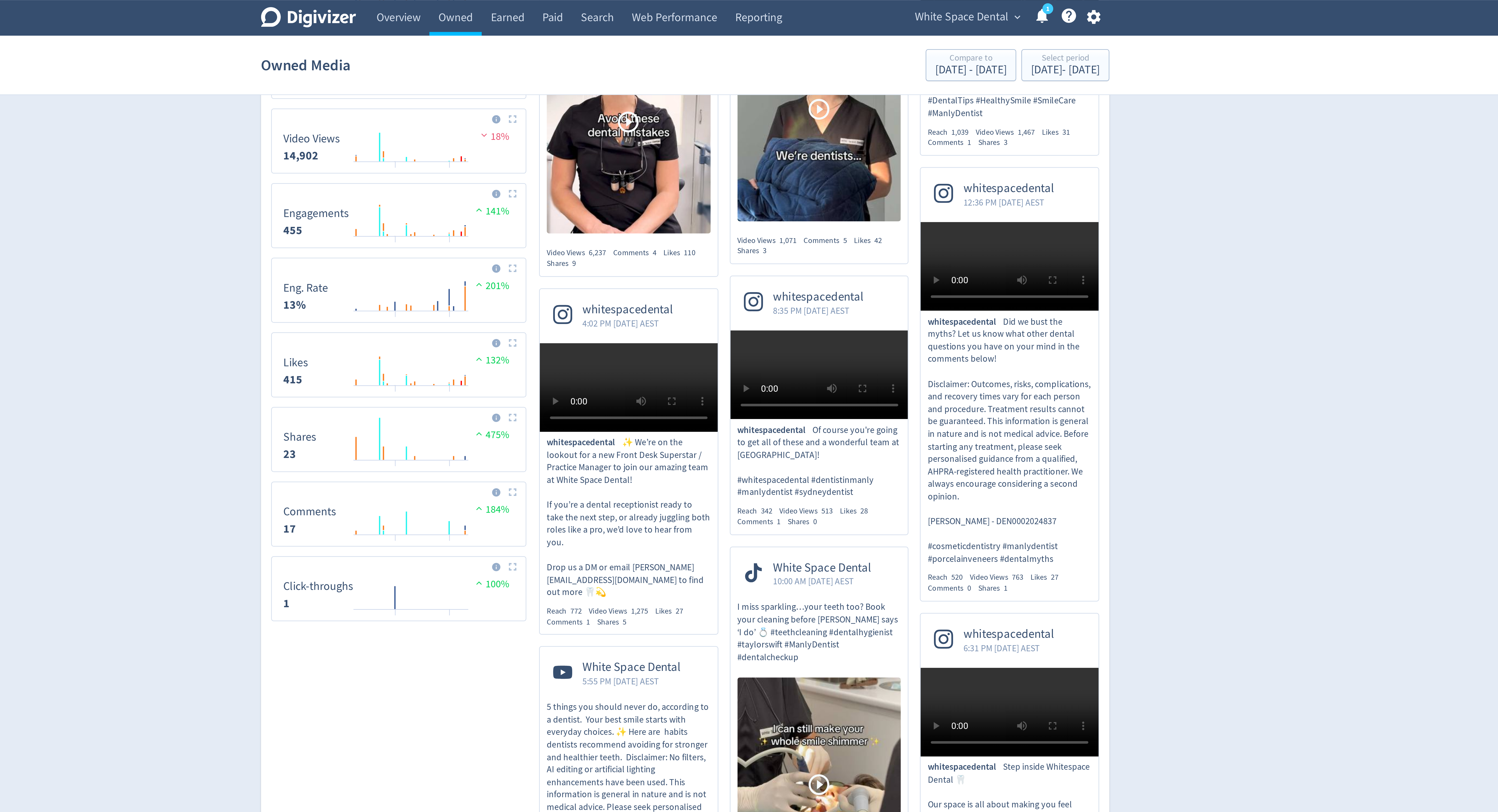
scroll to position [0, 0]
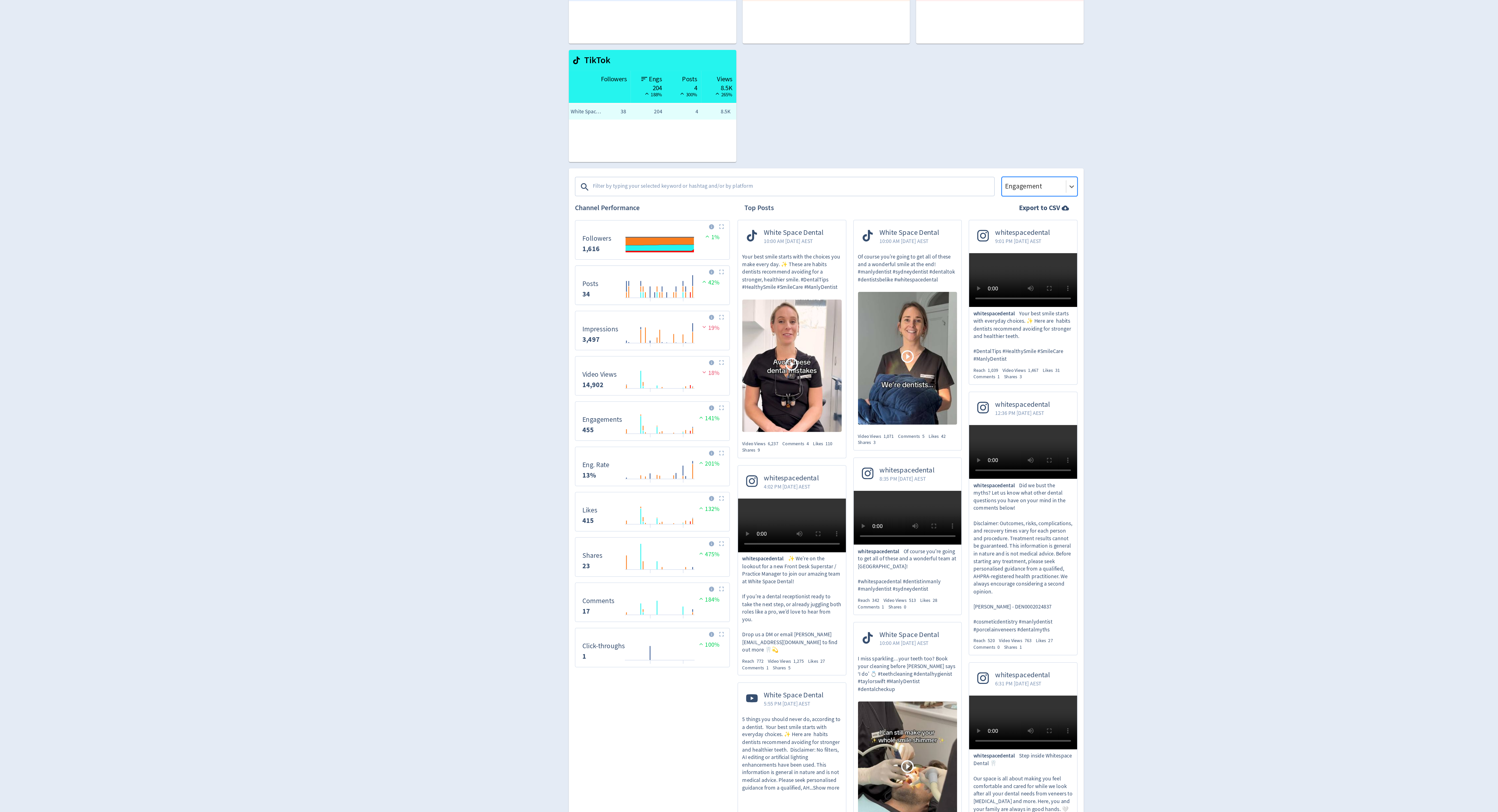
click at [652, 209] on textarea at bounding box center [727, 210] width 264 height 10
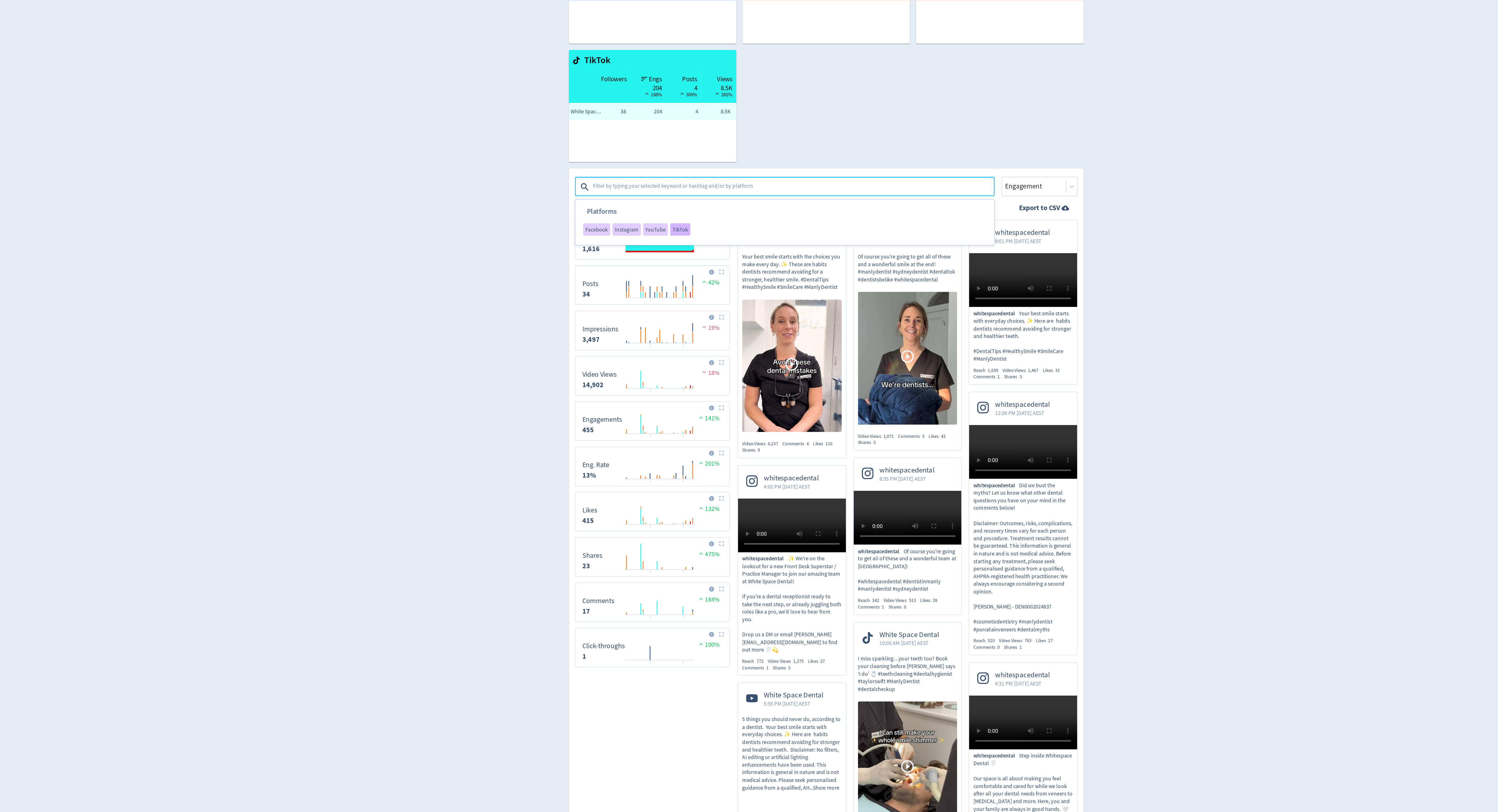
click at [651, 240] on span "TikTok" at bounding box center [652, 239] width 10 height 4
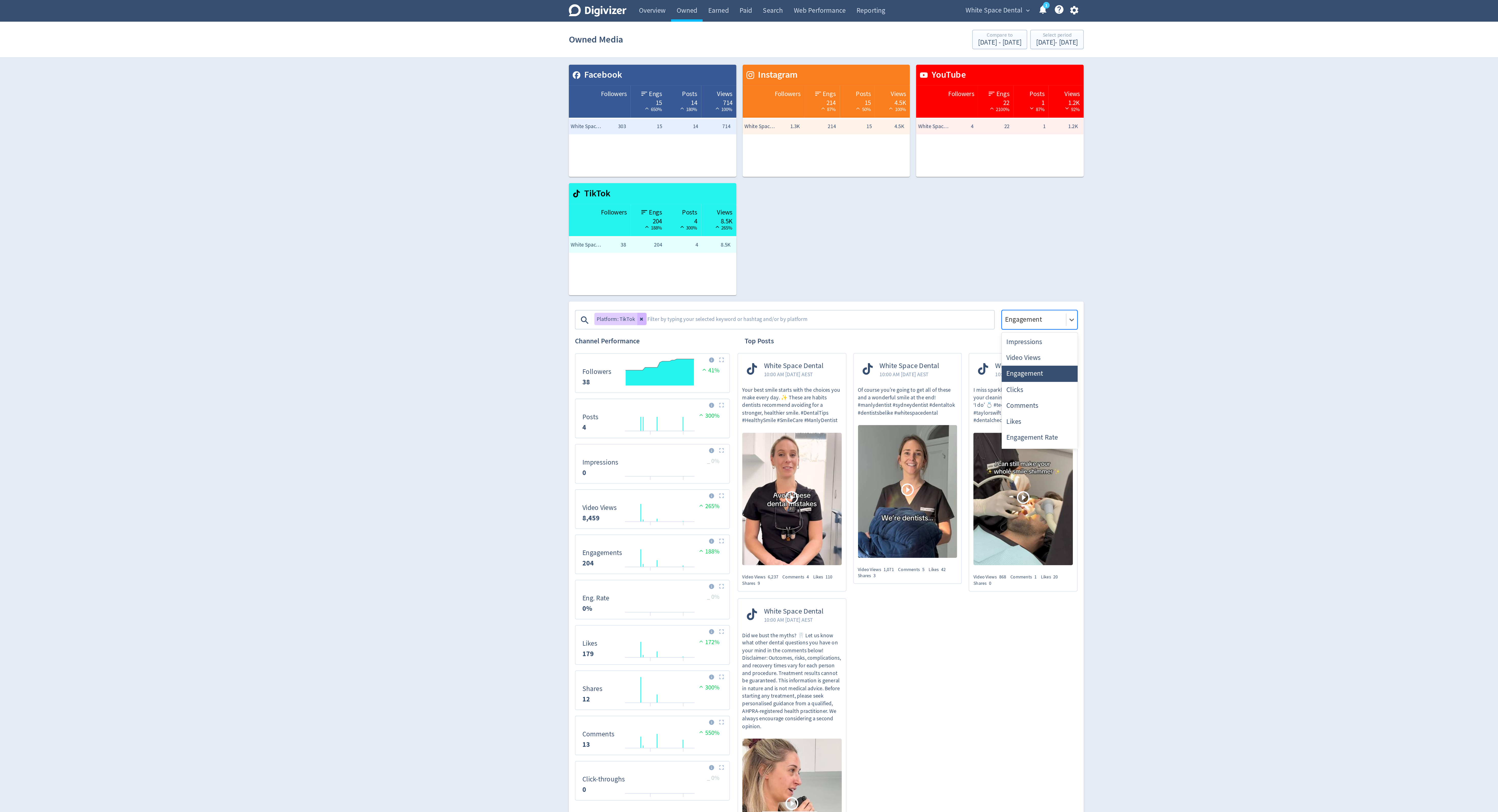
click at [879, 214] on div at bounding box center [886, 210] width 39 height 7
click at [879, 230] on div "Video Views" at bounding box center [889, 236] width 50 height 11
click at [888, 210] on div at bounding box center [886, 210] width 39 height 7
click at [886, 224] on div "Impressions" at bounding box center [889, 225] width 50 height 11
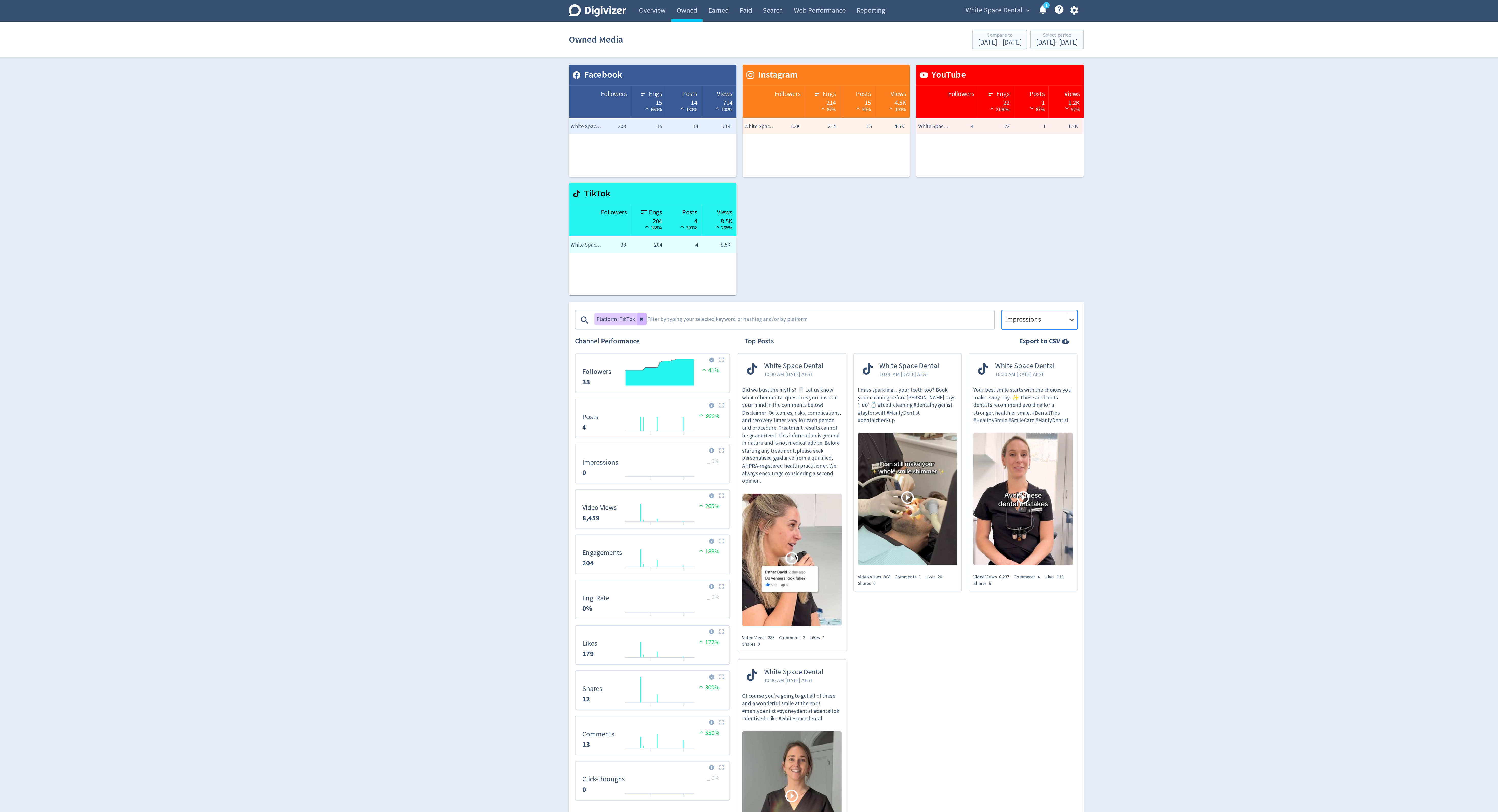
click at [625, 213] on button at bounding box center [628, 210] width 6 height 8
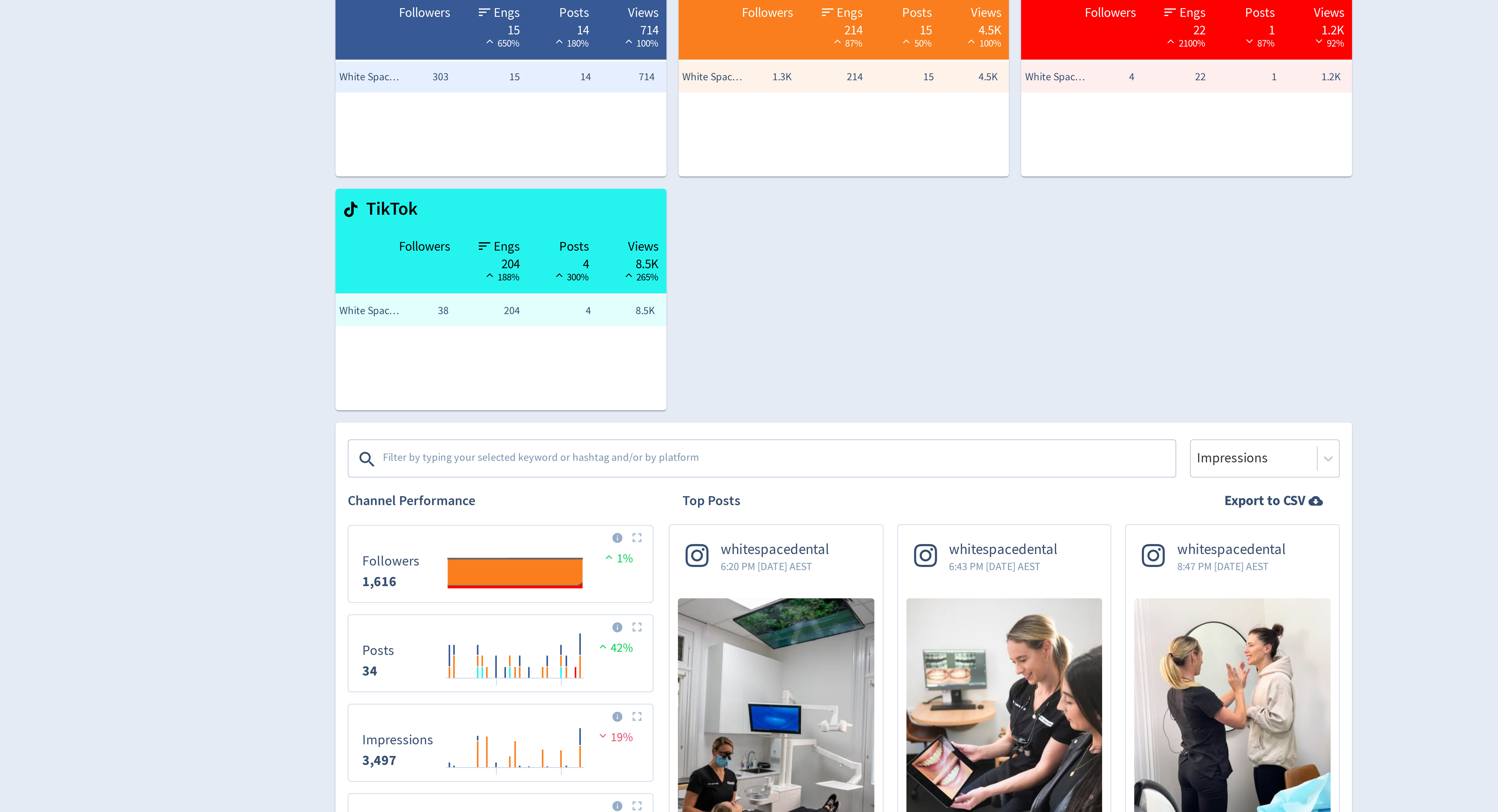
click at [680, 212] on textarea at bounding box center [727, 210] width 264 height 10
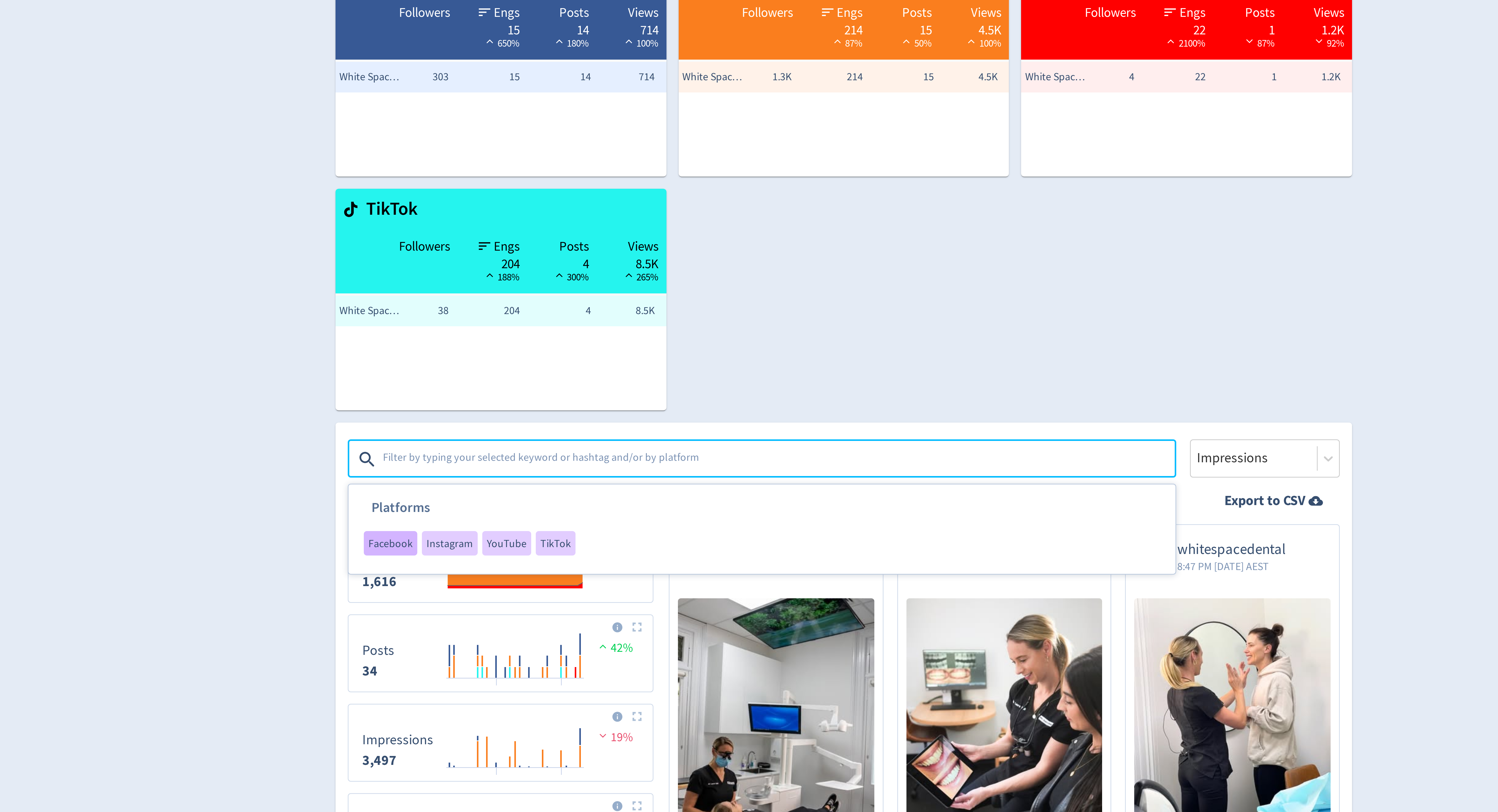
click at [602, 240] on span "Facebook" at bounding box center [598, 239] width 15 height 4
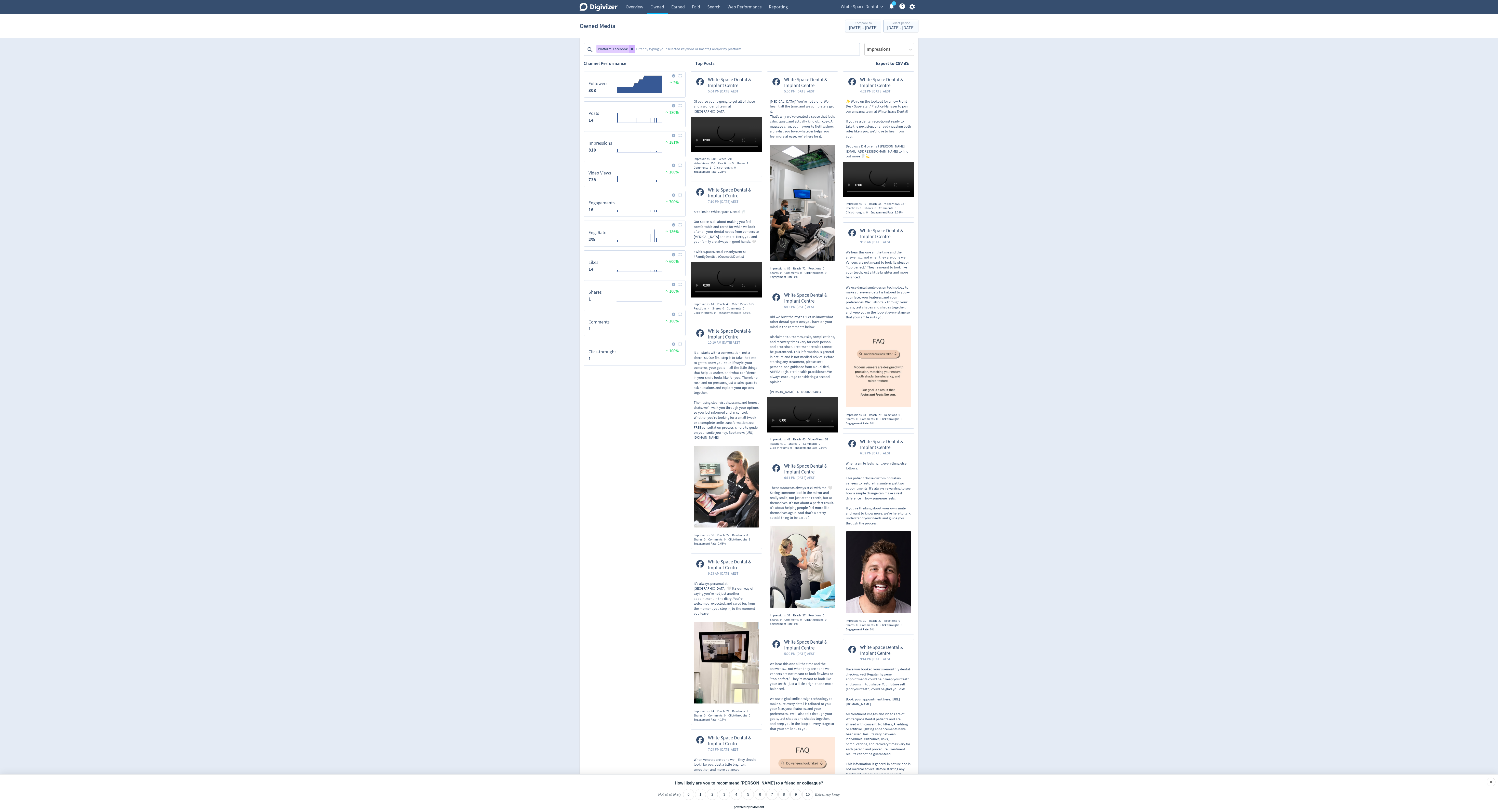
scroll to position [160, 0]
click at [895, 47] on div at bounding box center [886, 50] width 39 height 7
click at [887, 87] on div "Engagement" at bounding box center [889, 86] width 50 height 11
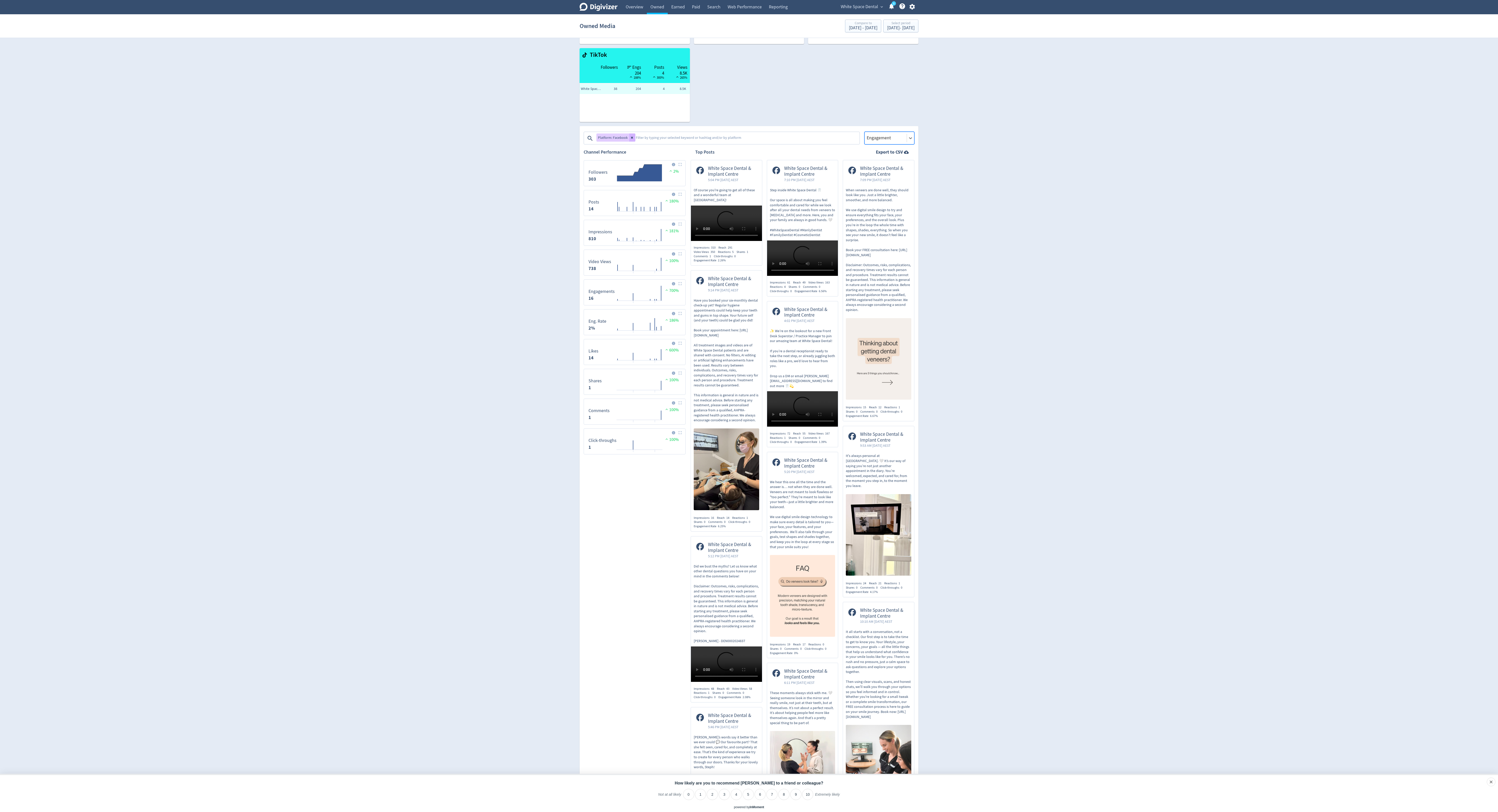
scroll to position [88, 0]
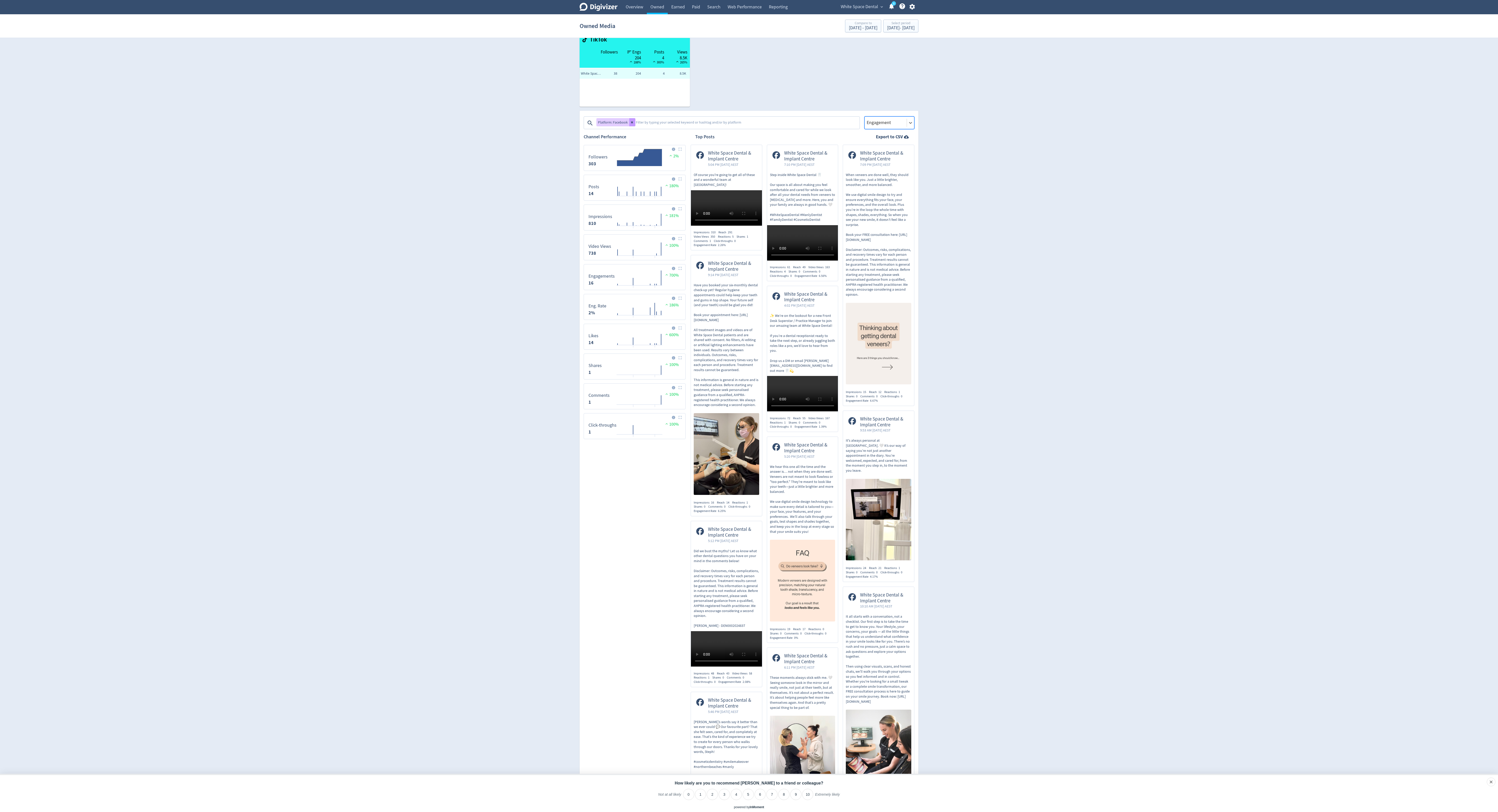
click at [630, 125] on button at bounding box center [632, 122] width 6 height 8
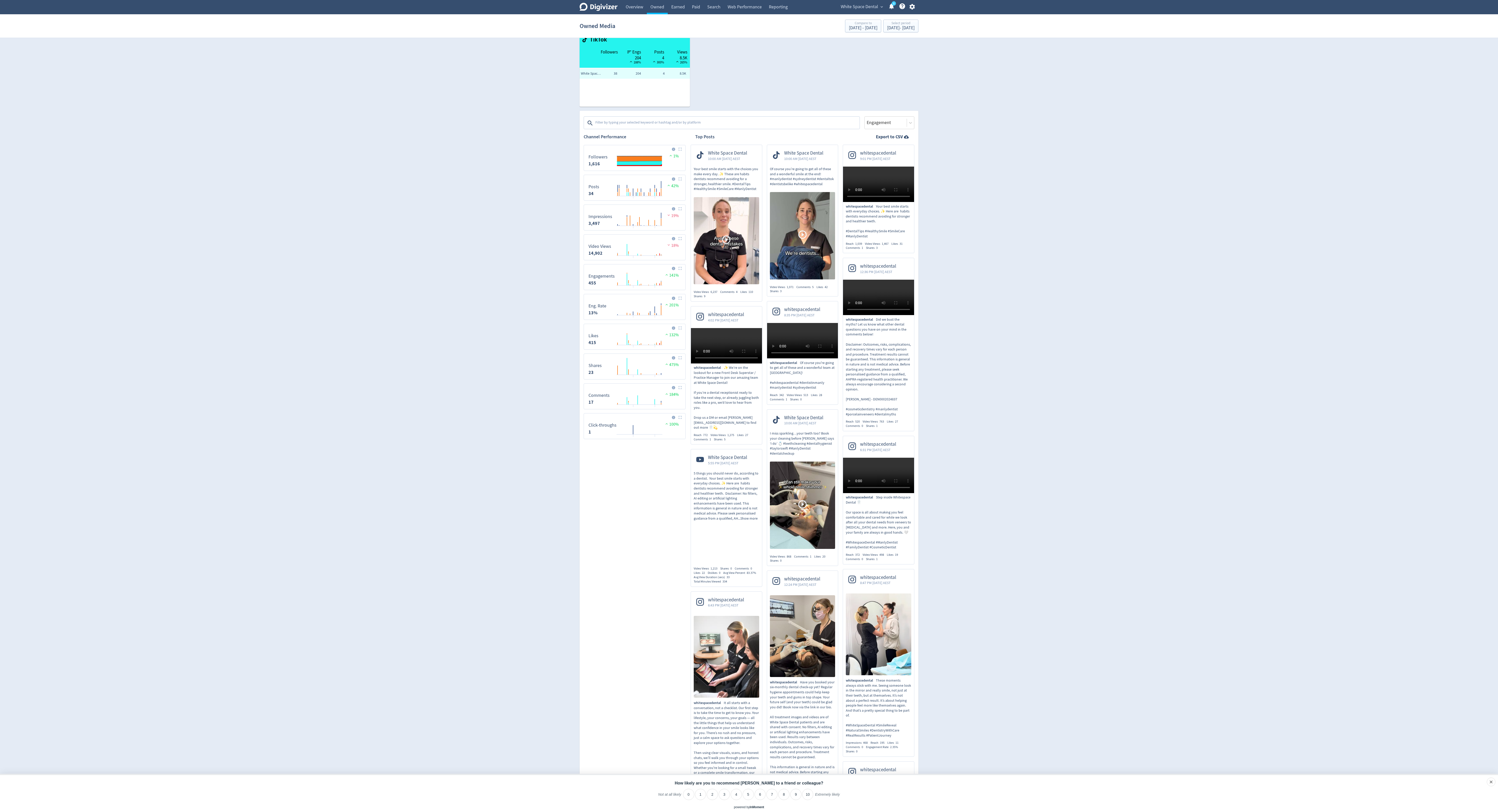
click at [631, 124] on textarea at bounding box center [727, 123] width 264 height 10
click at [616, 152] on span "Instagram" at bounding box center [617, 151] width 15 height 4
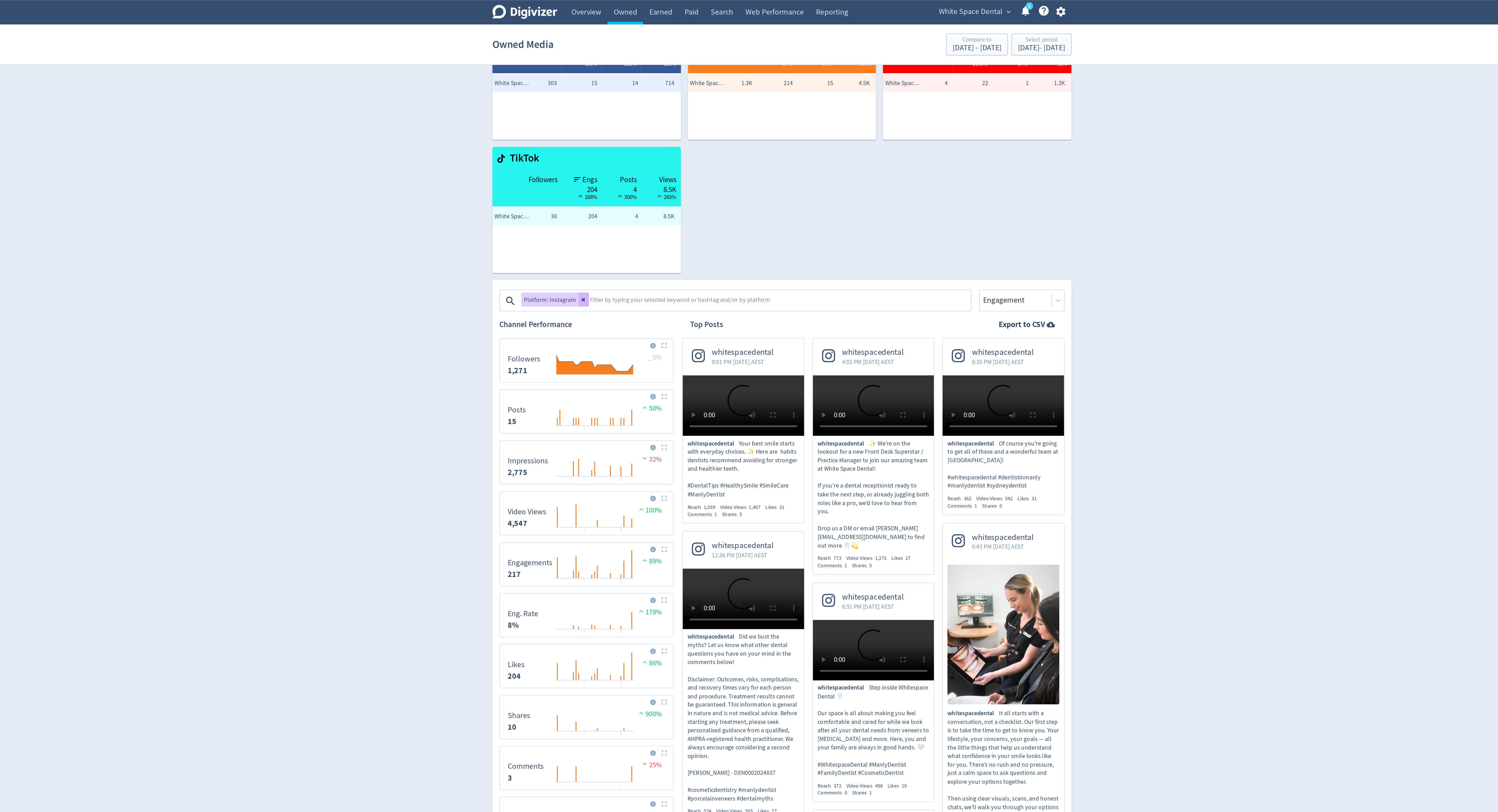
scroll to position [32, 0]
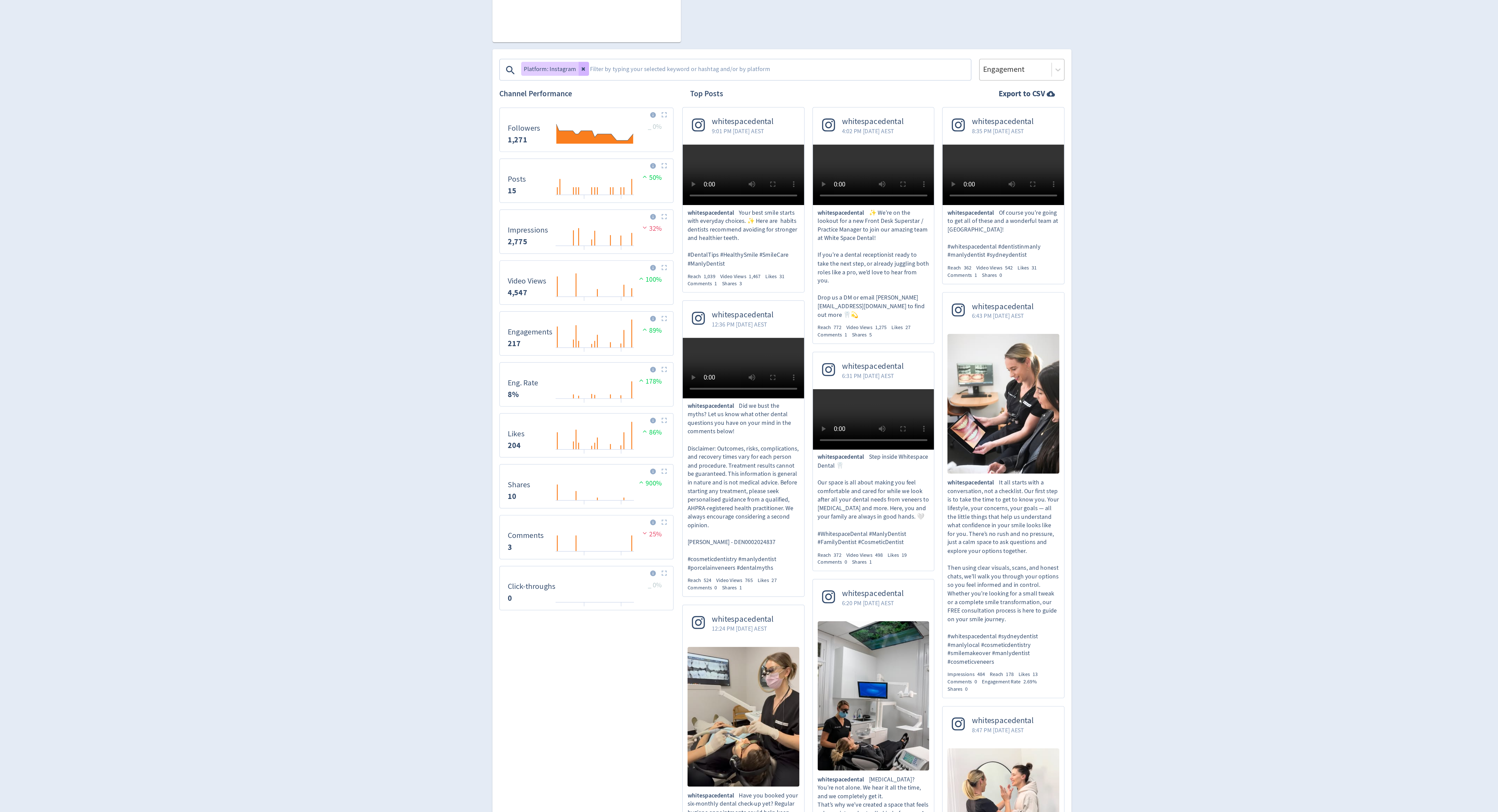
click at [892, 182] on div "Engagement" at bounding box center [889, 178] width 50 height 12
click at [889, 190] on div "Impressions" at bounding box center [889, 193] width 50 height 11
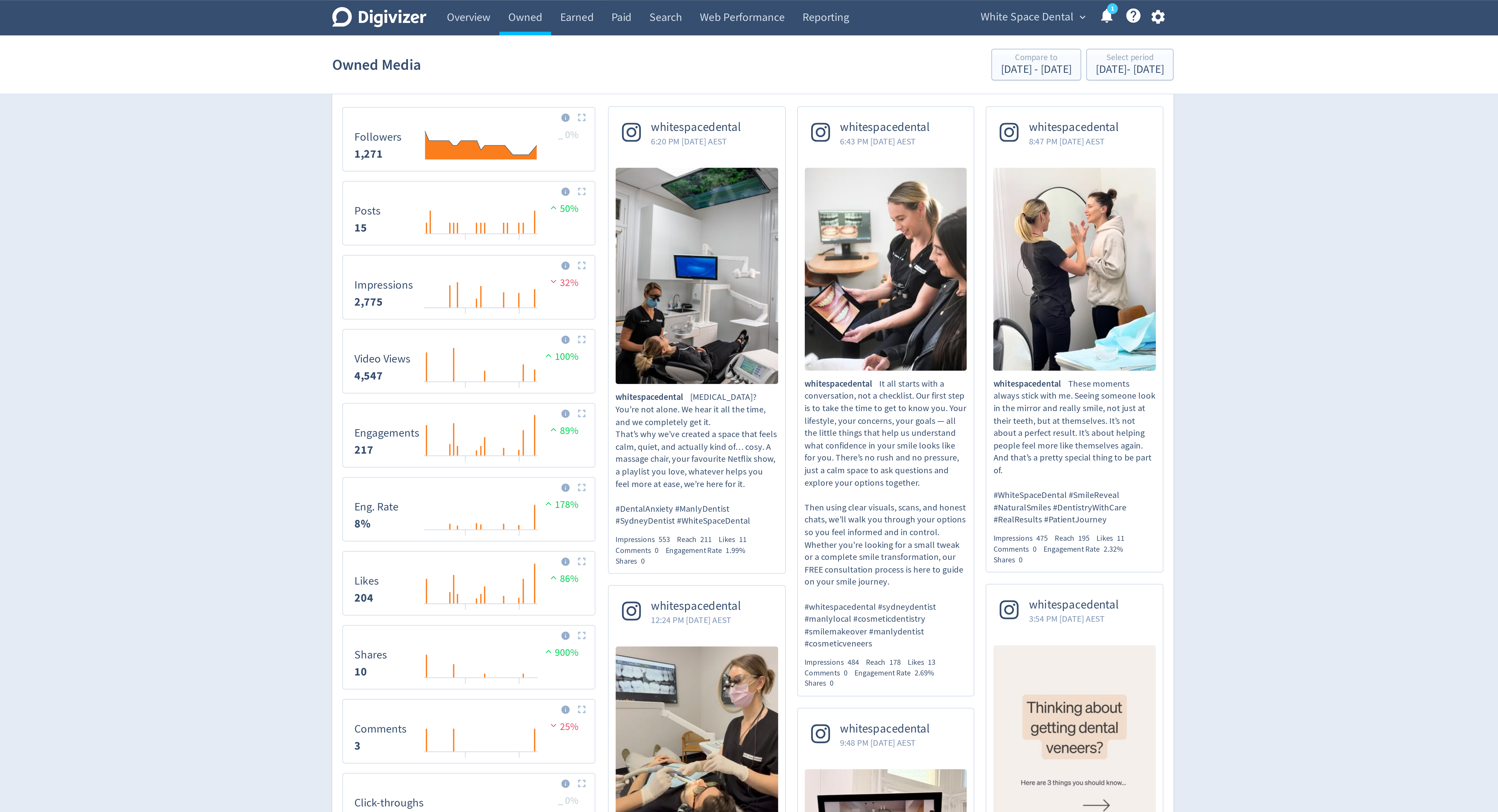
scroll to position [0, 0]
